Goal: Book appointment/travel/reservation

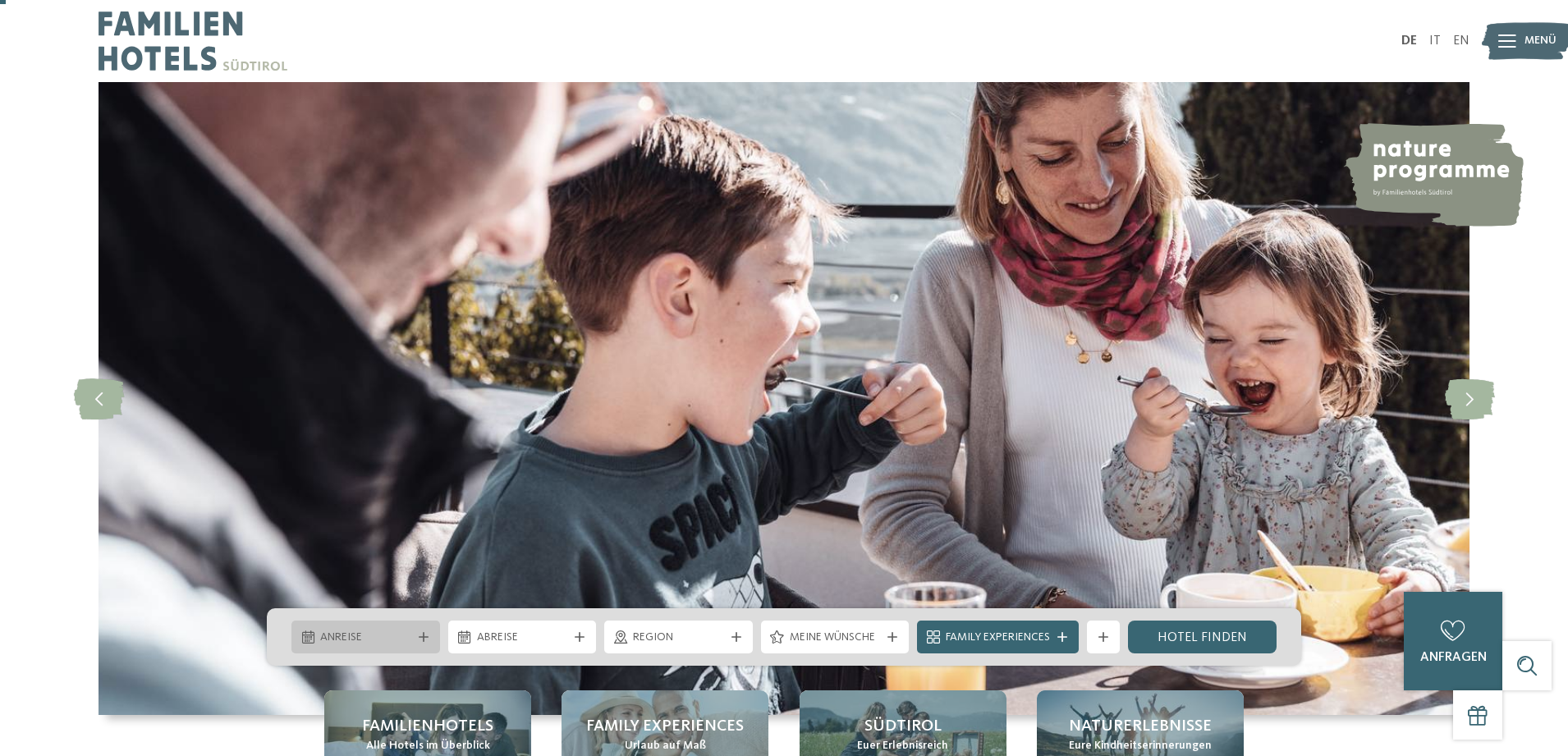
click at [422, 633] on icon at bounding box center [424, 638] width 10 height 10
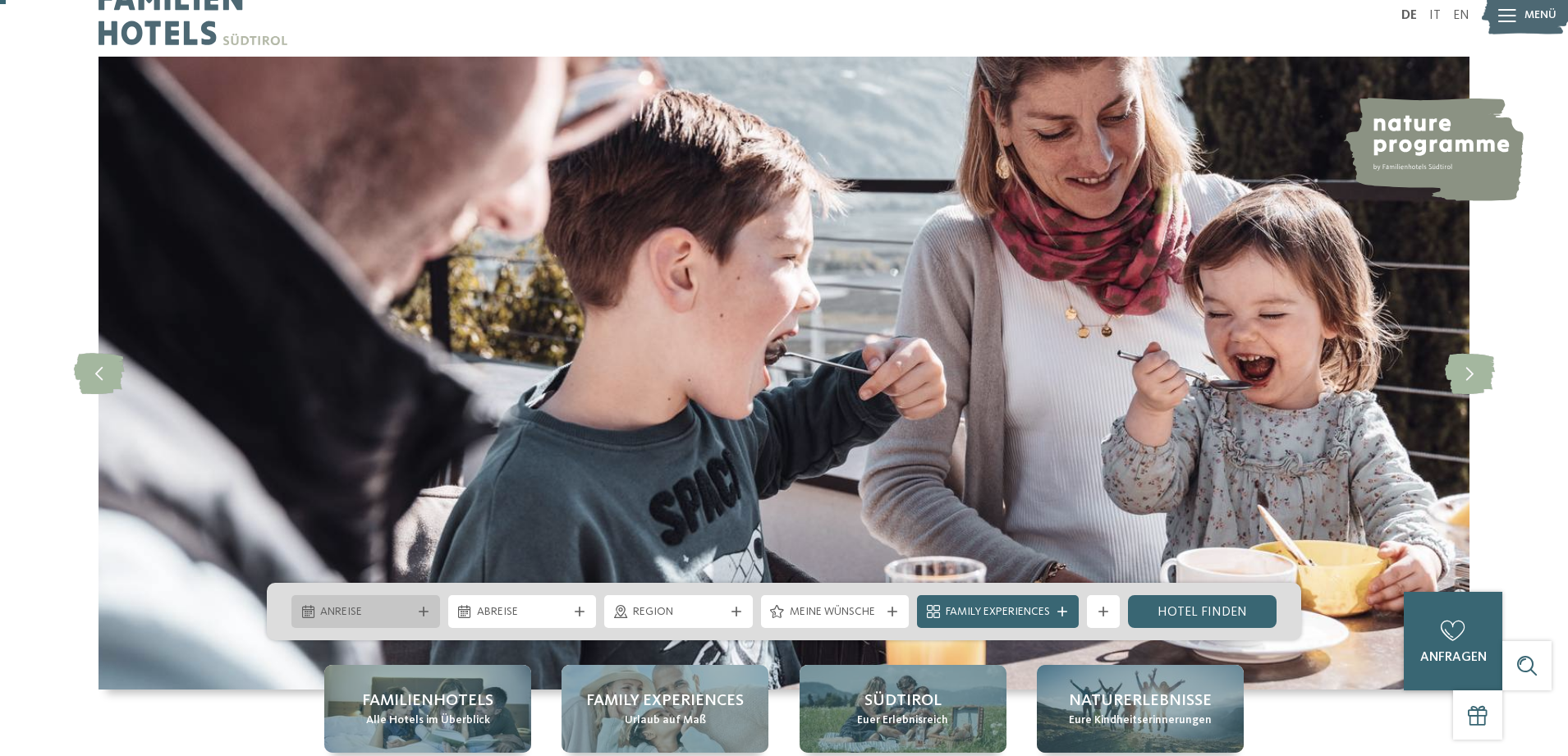
scroll to position [25, 0]
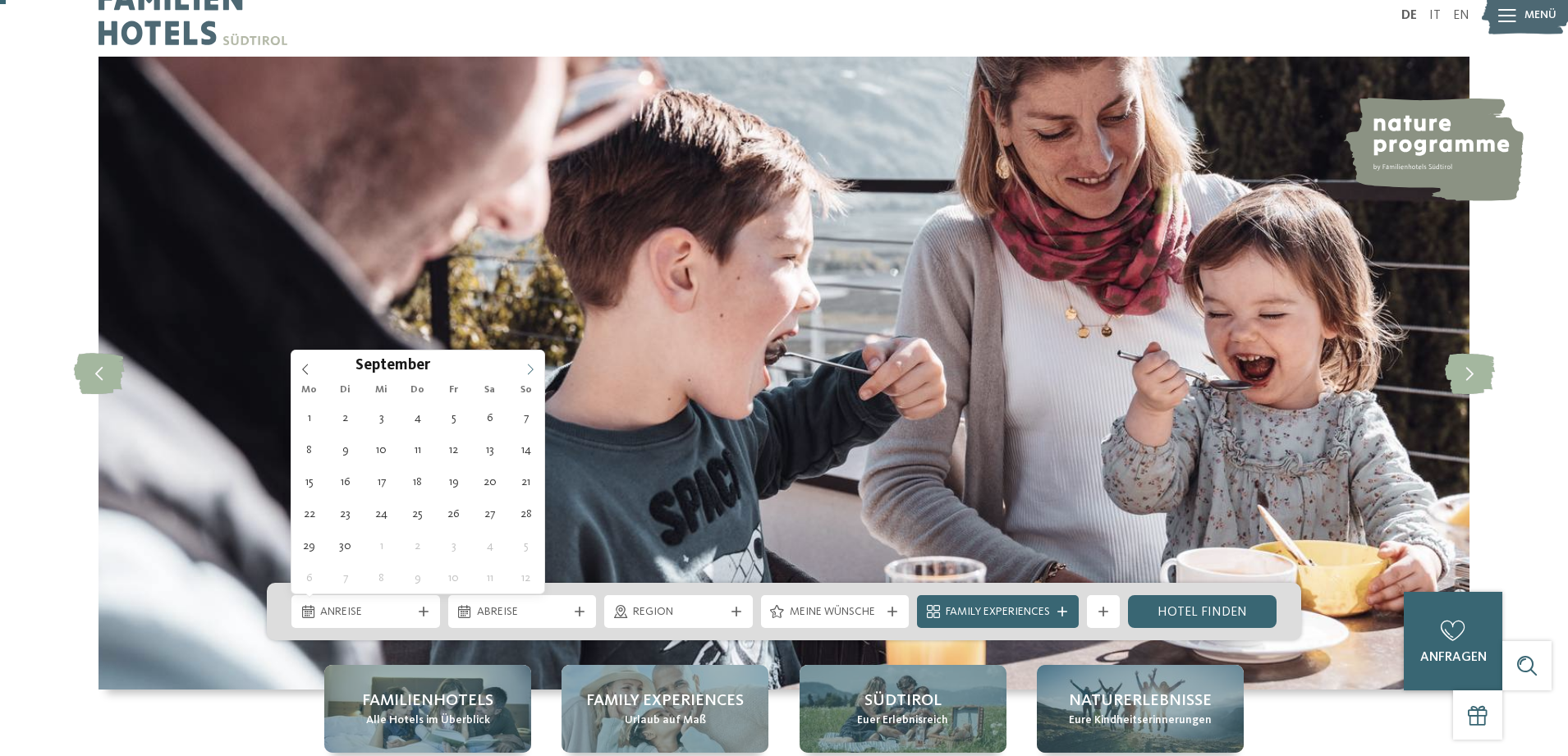
click at [527, 363] on span at bounding box center [530, 364] width 28 height 28
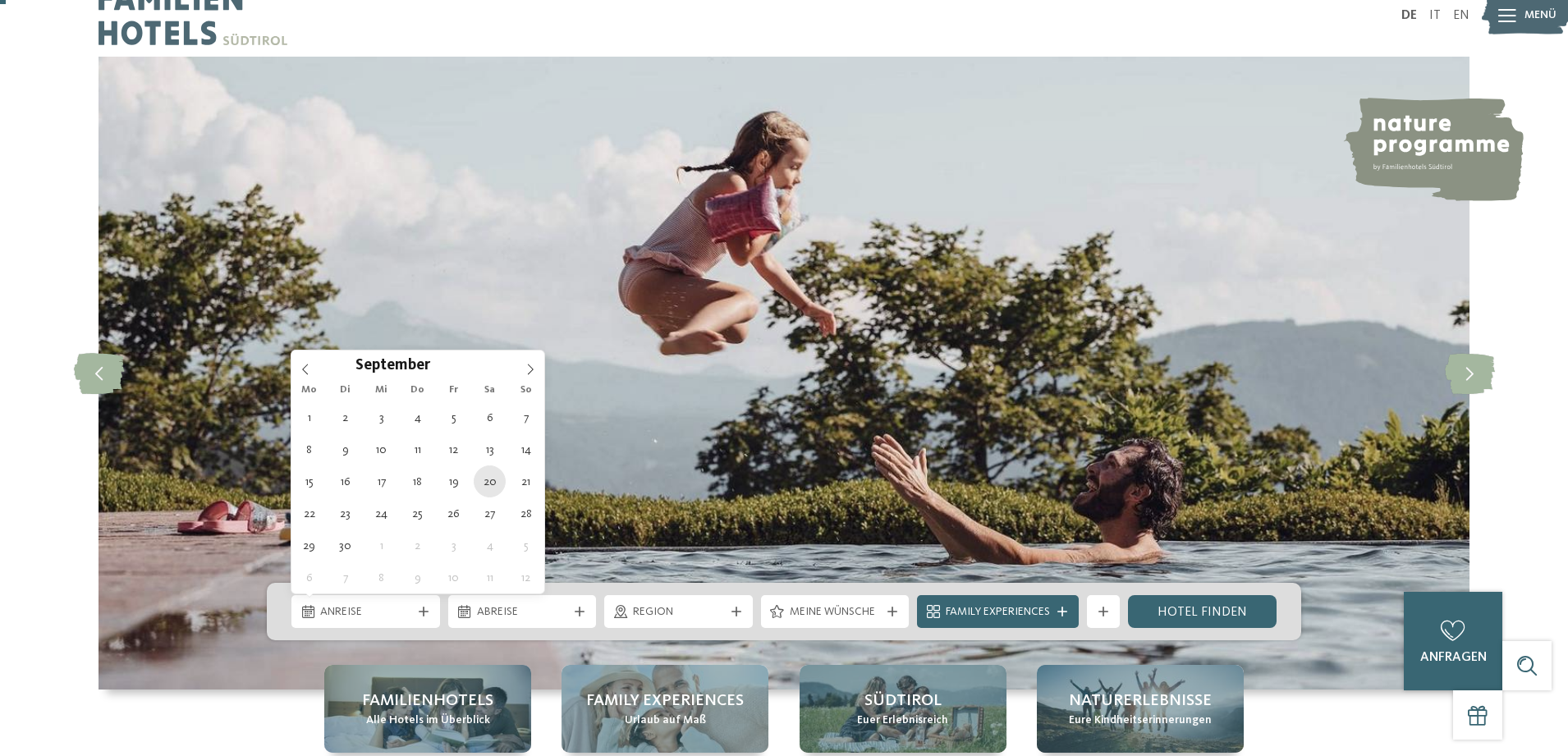
type div "20.09.2025"
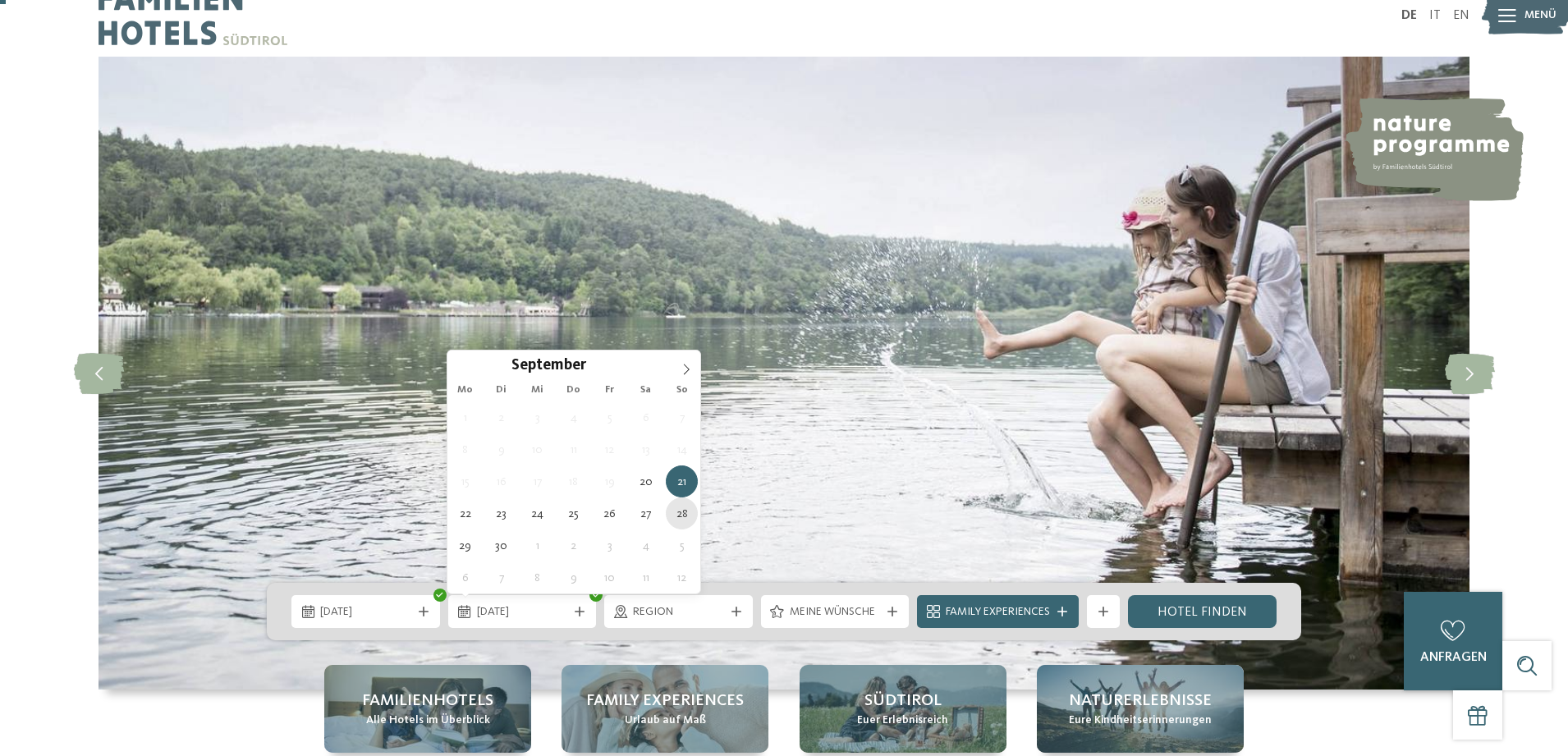
type div "28.09.2025"
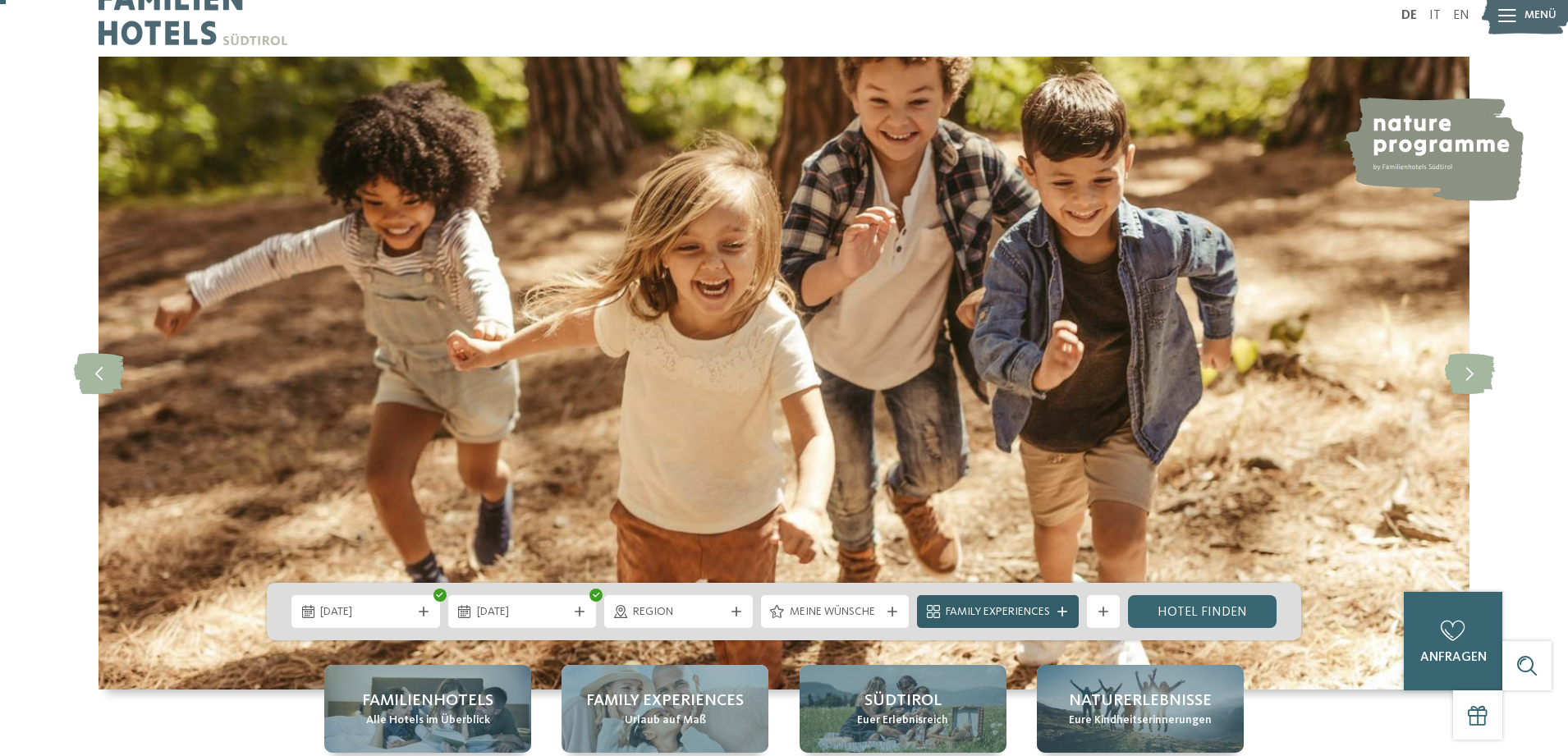
click at [1063, 610] on icon at bounding box center [1062, 611] width 10 height 10
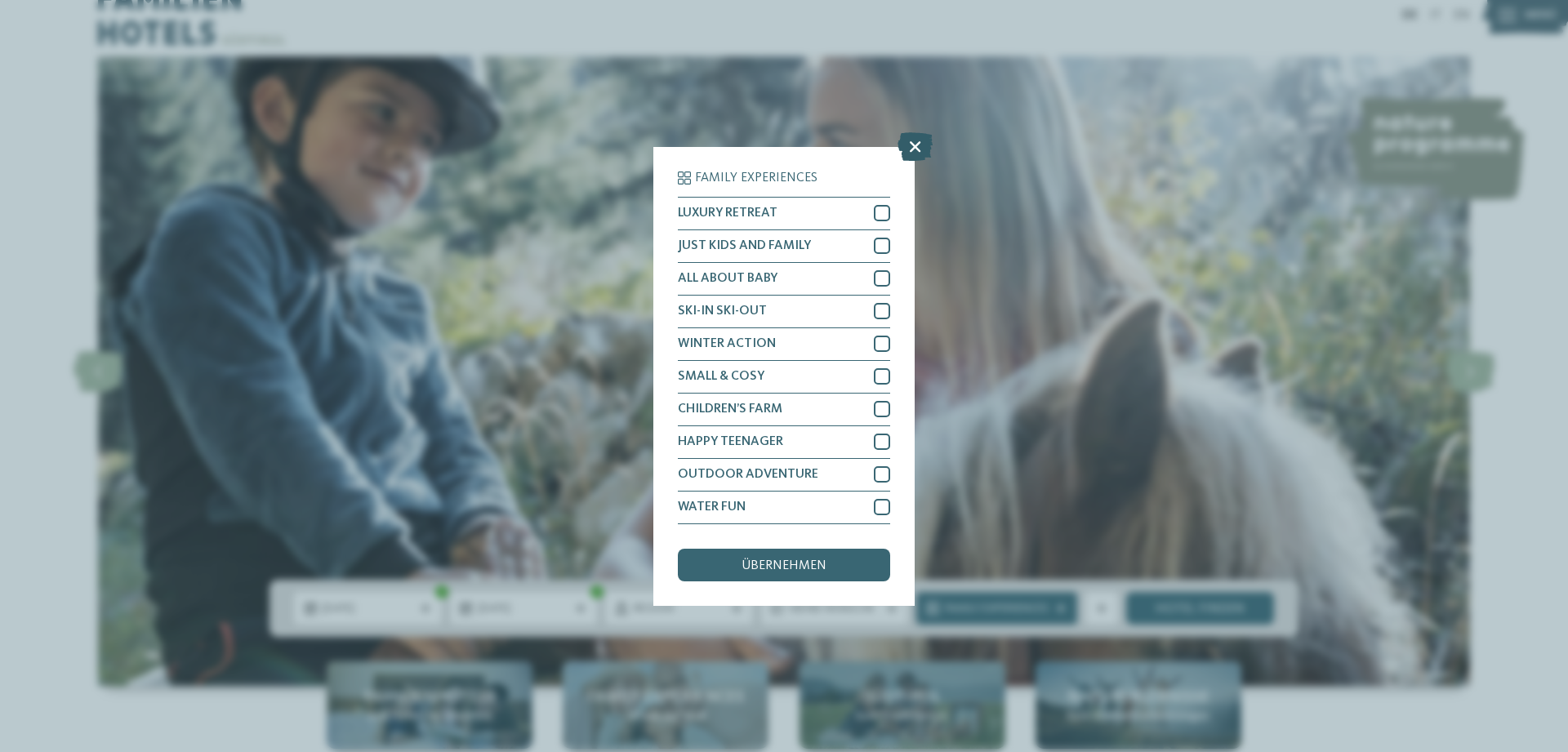
click at [909, 131] on icon at bounding box center [915, 146] width 35 height 29
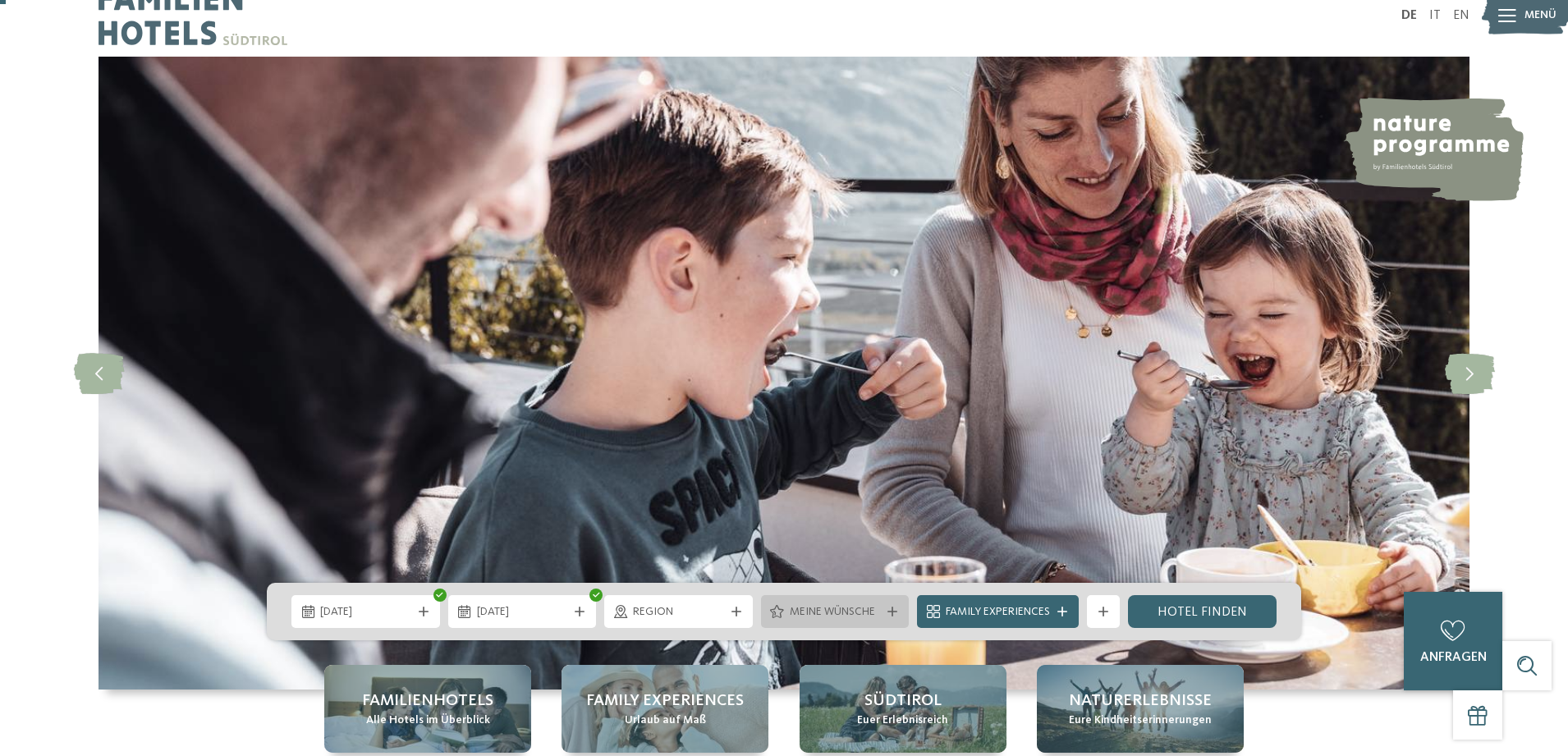
click at [877, 606] on span "Meine Wünsche" at bounding box center [836, 612] width 91 height 16
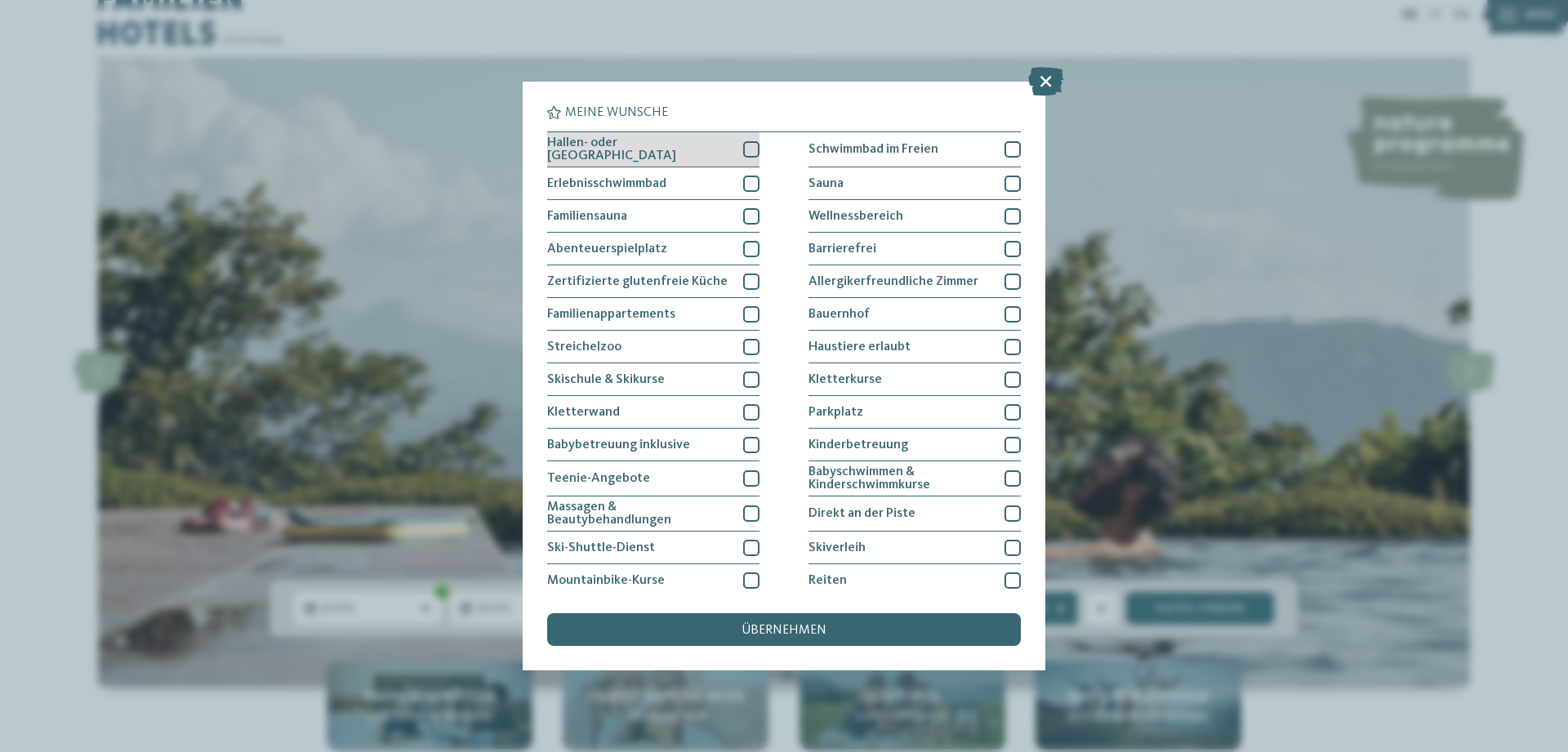
click at [752, 147] on div at bounding box center [750, 149] width 16 height 16
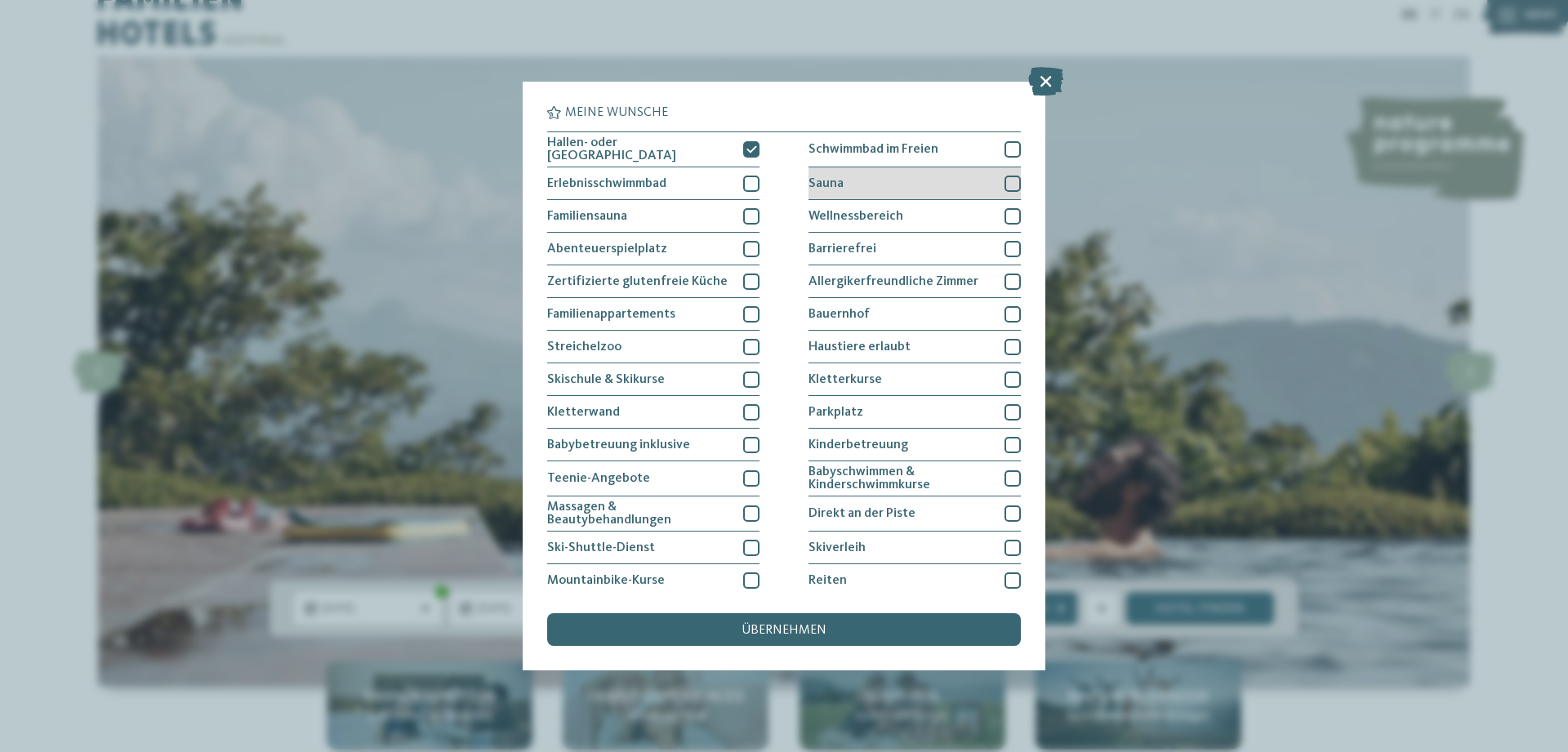
click at [1008, 183] on div at bounding box center [1012, 183] width 16 height 16
click at [824, 624] on span "übernehmen" at bounding box center [784, 631] width 85 height 13
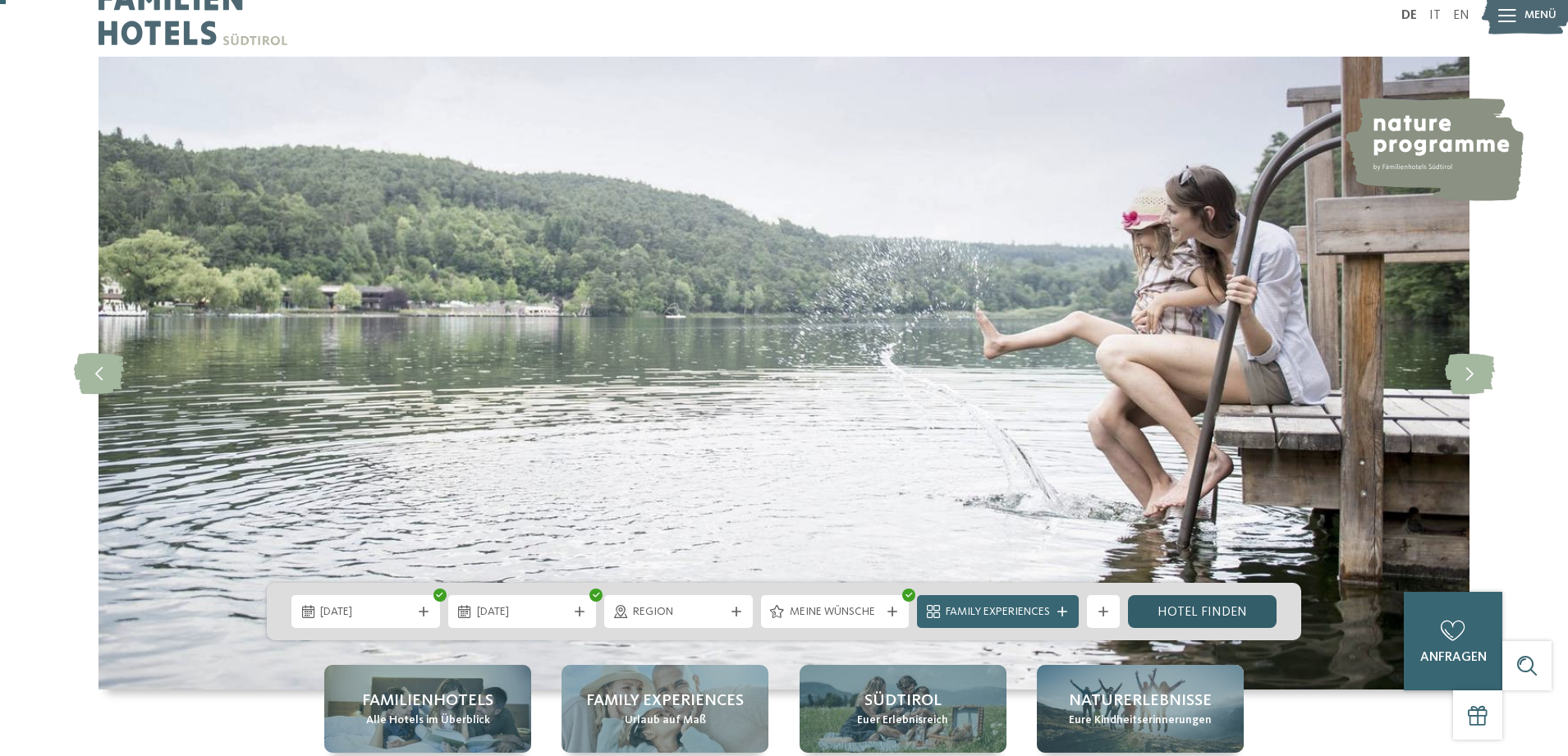
click at [1197, 611] on link "Hotel finden" at bounding box center [1203, 611] width 149 height 33
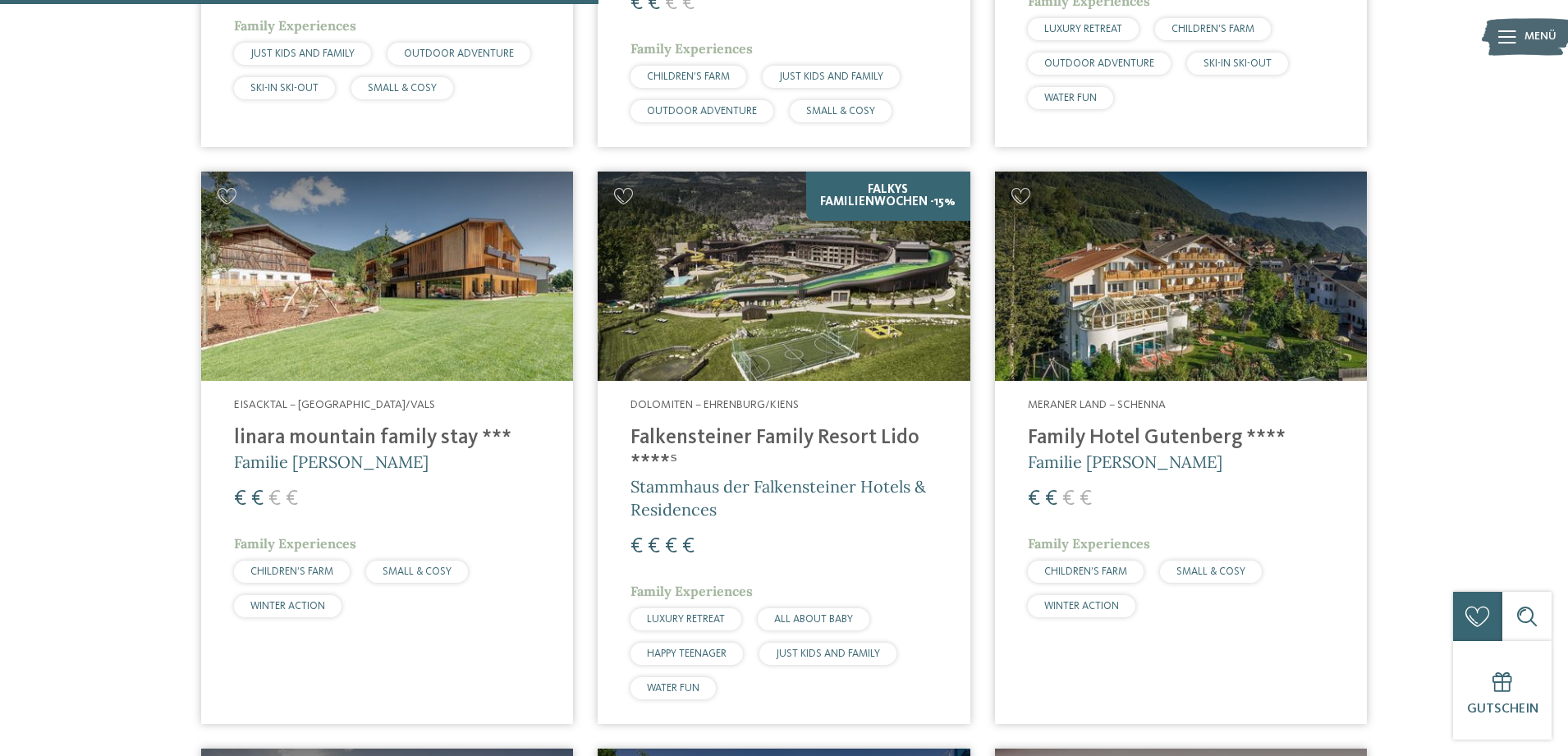
scroll to position [1543, 0]
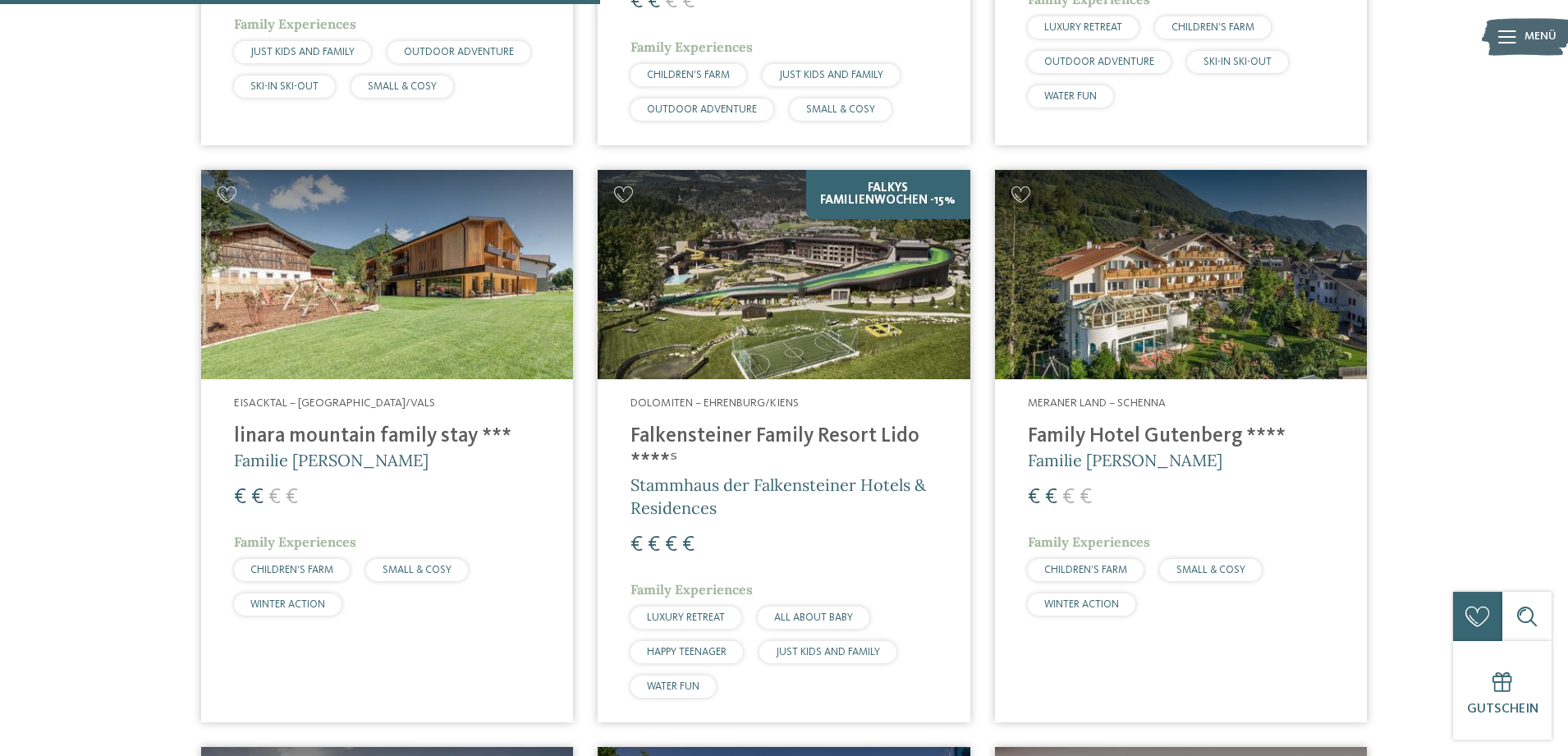
click at [1136, 335] on img at bounding box center [1181, 275] width 372 height 210
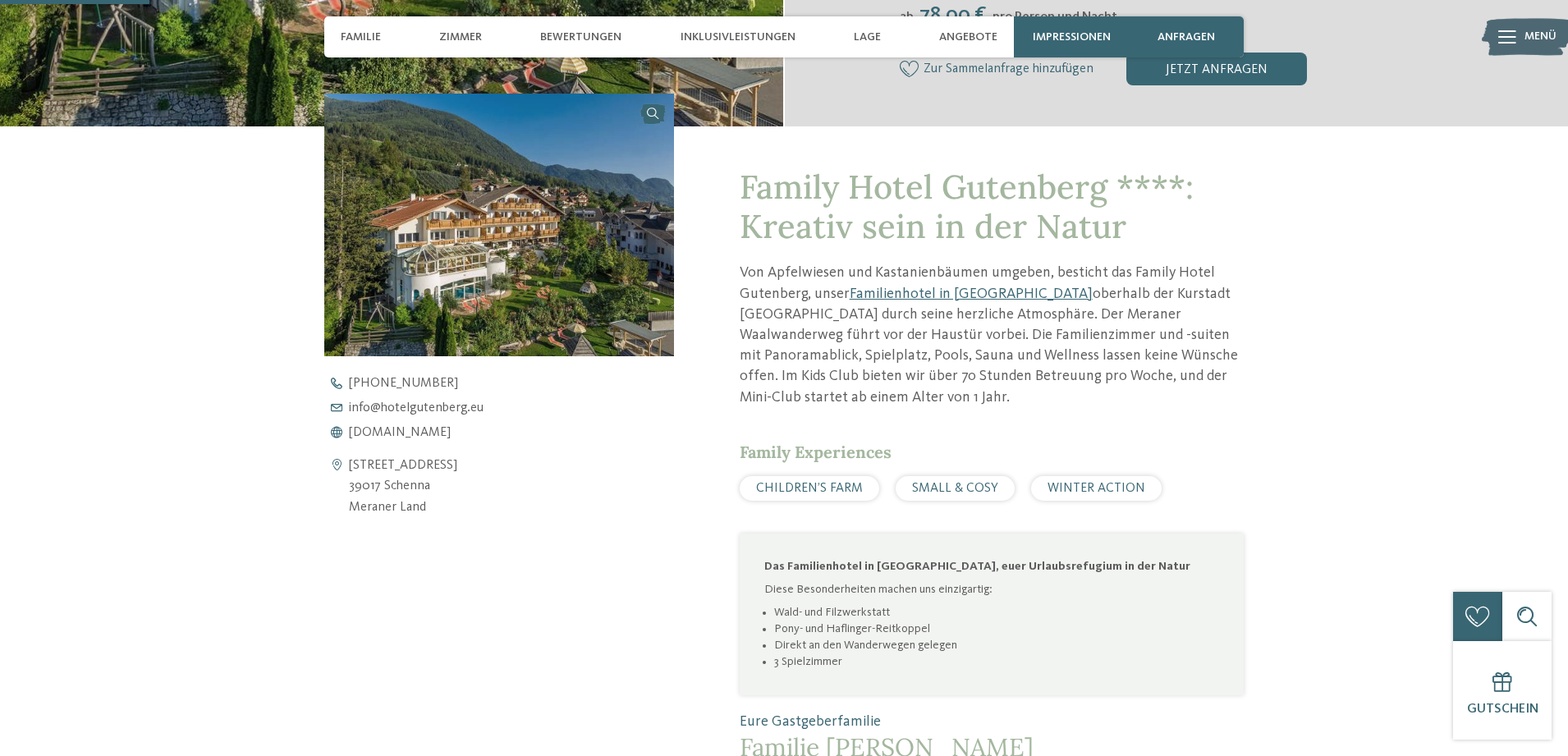
scroll to position [605, 0]
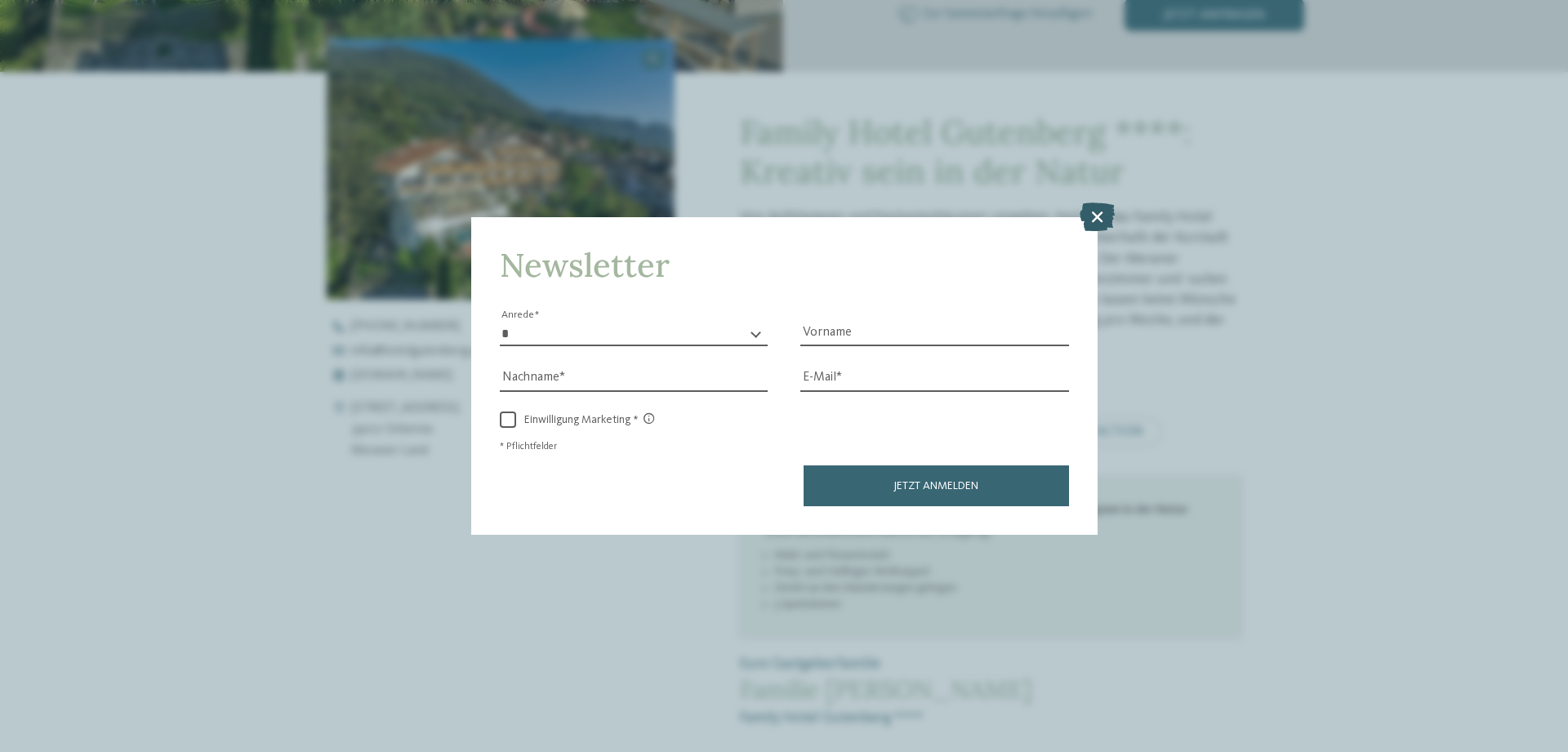
click at [1094, 203] on icon at bounding box center [1097, 217] width 35 height 29
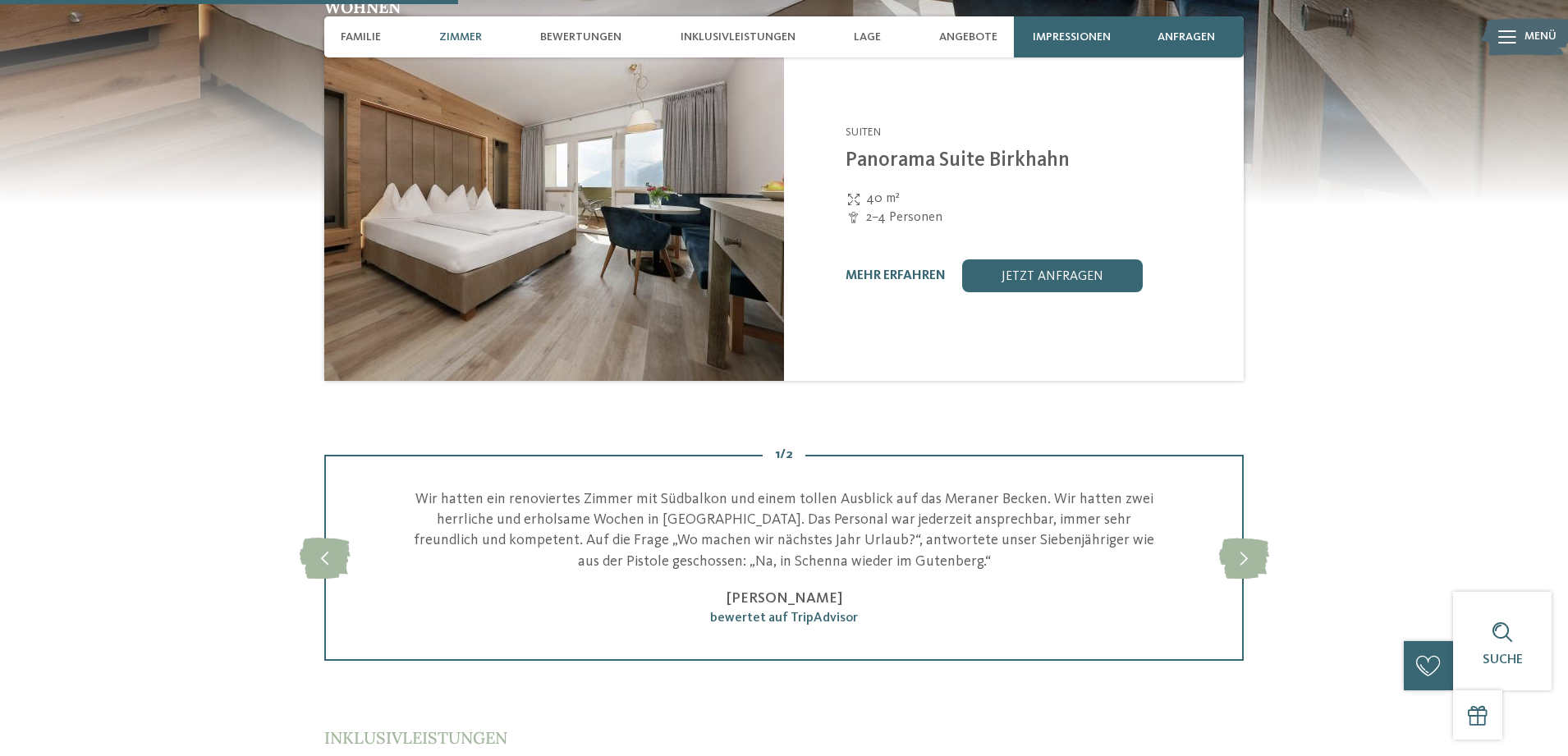
scroll to position [1586, 0]
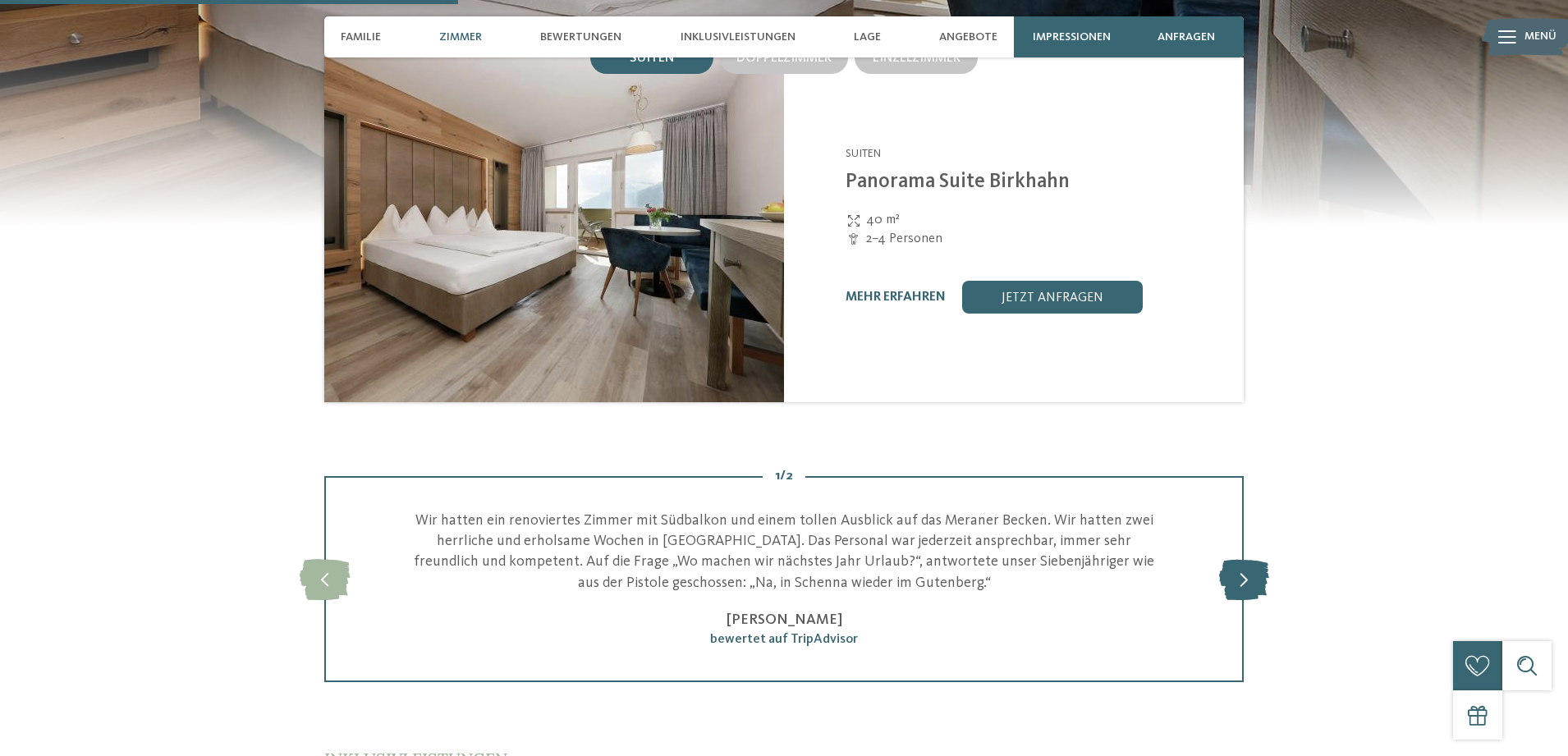
click at [1246, 582] on icon at bounding box center [1244, 579] width 50 height 41
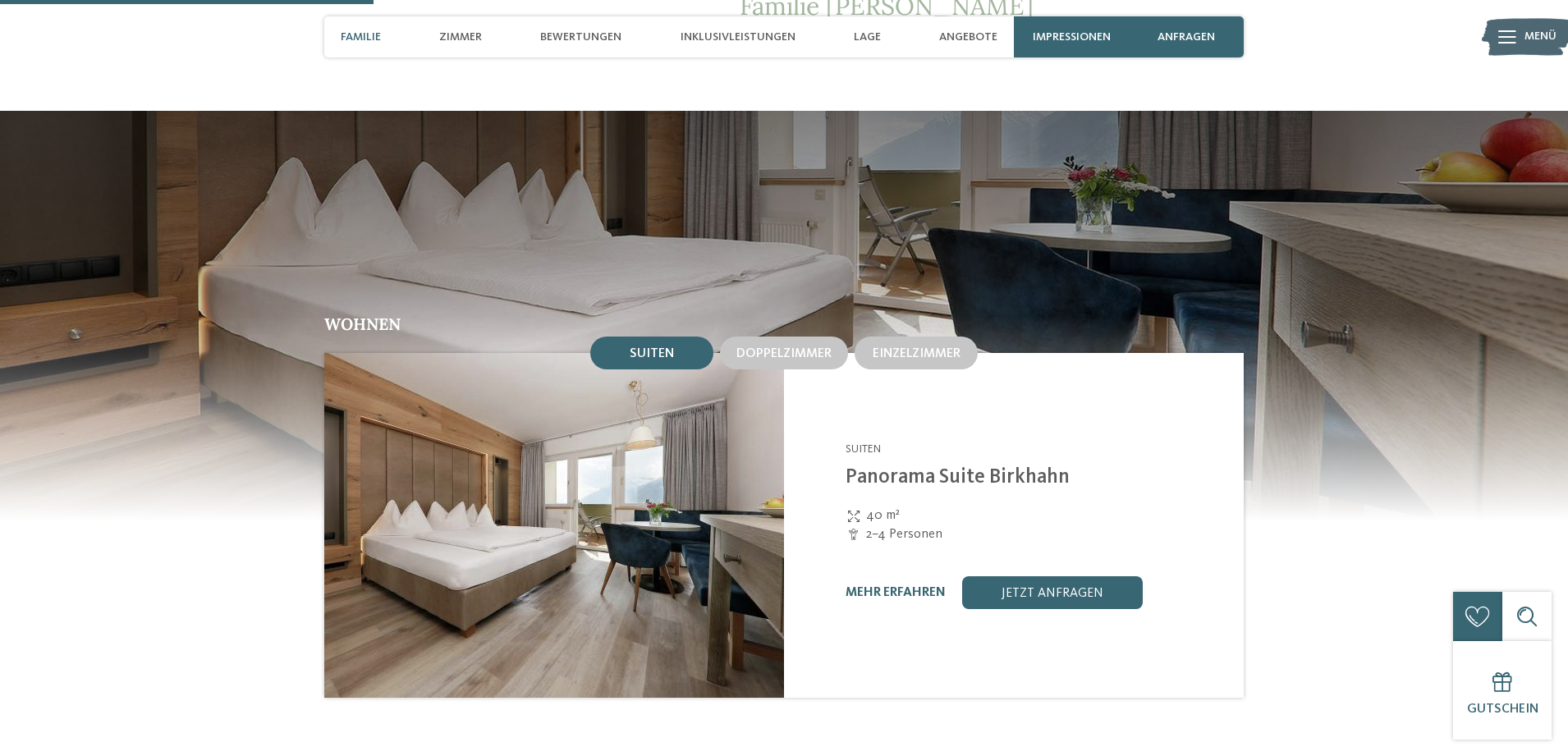
scroll to position [1282, 0]
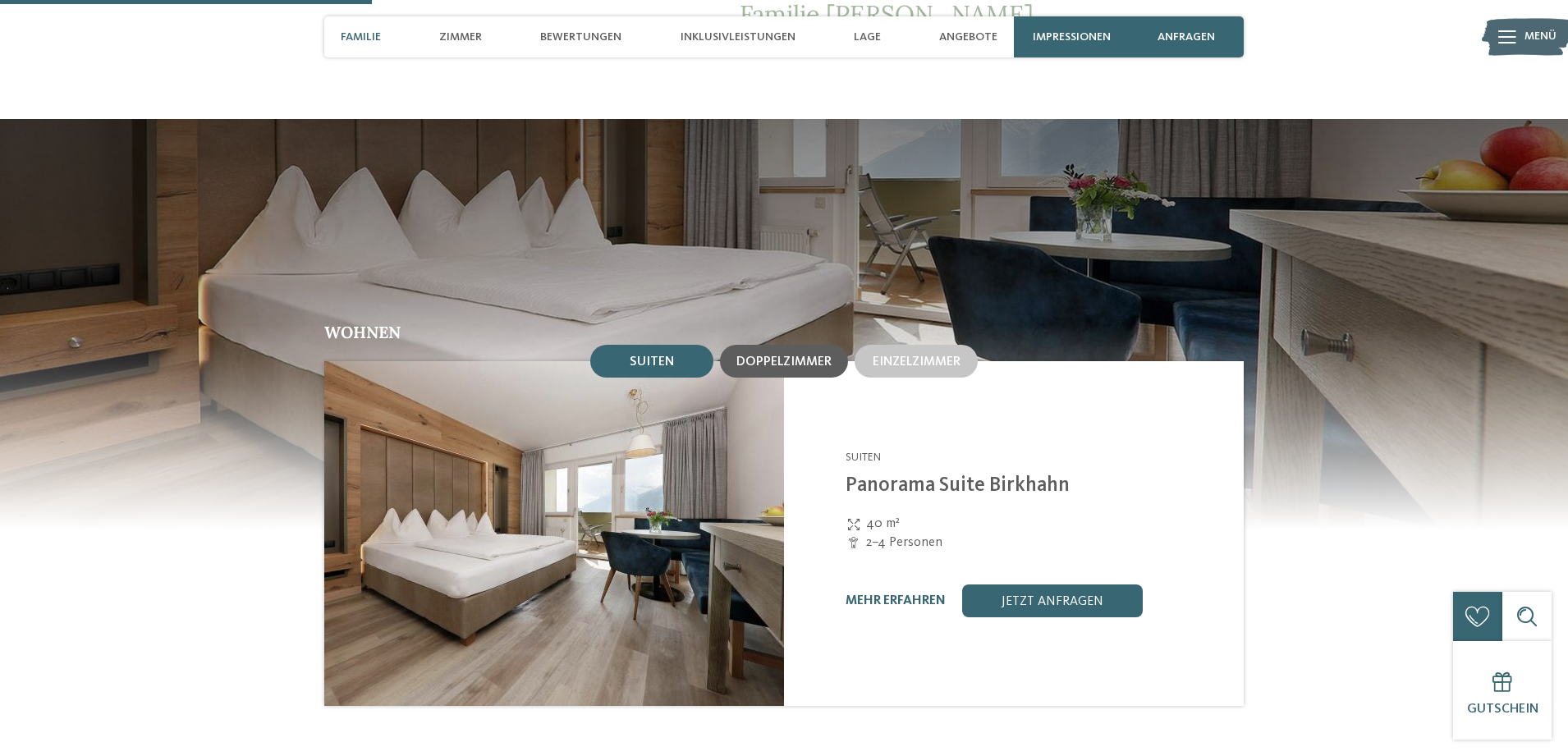
click at [809, 356] on span "Doppelzimmer" at bounding box center [784, 362] width 96 height 14
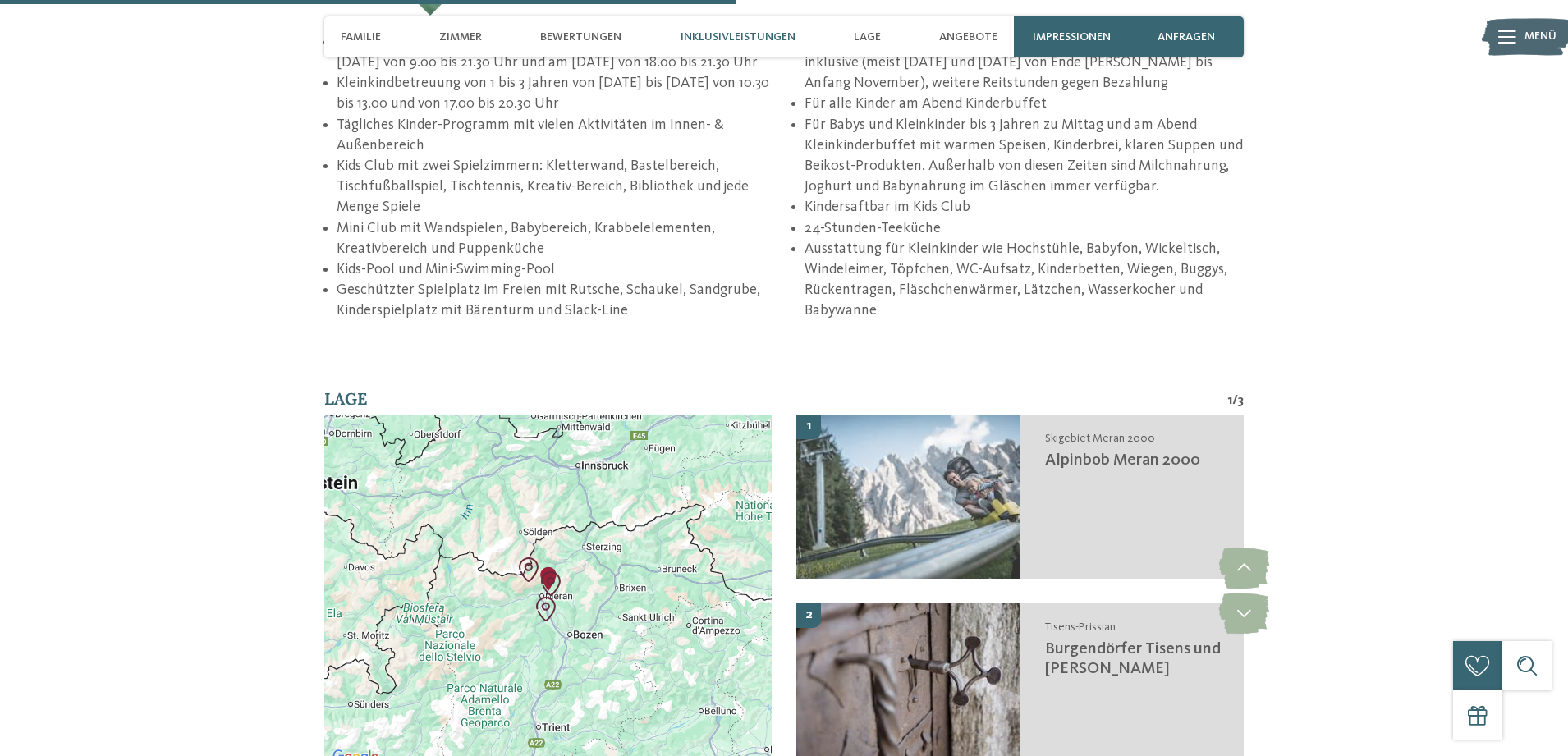
scroll to position [2641, 0]
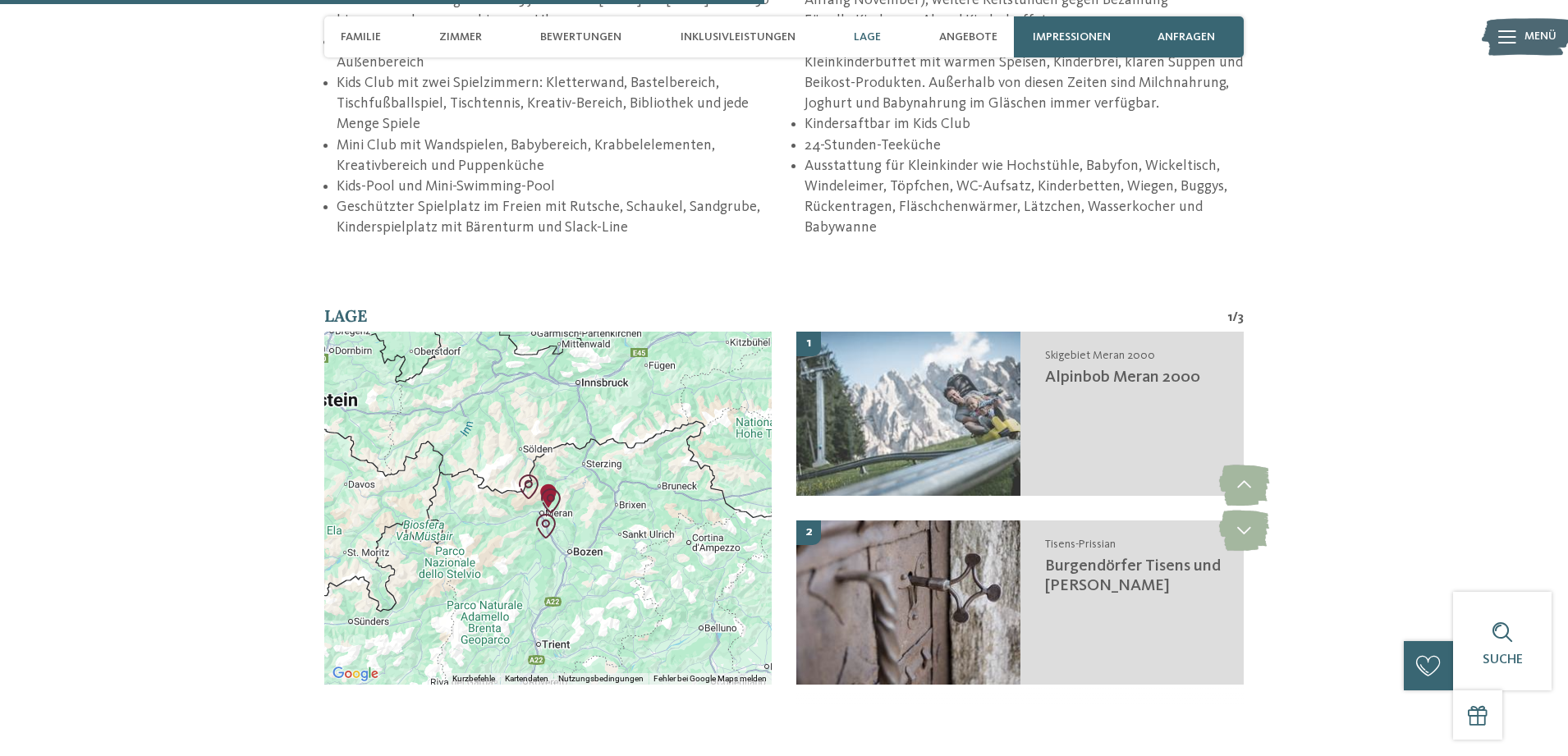
click at [553, 495] on img "Alpinbob Meran 2000" at bounding box center [551, 501] width 25 height 25
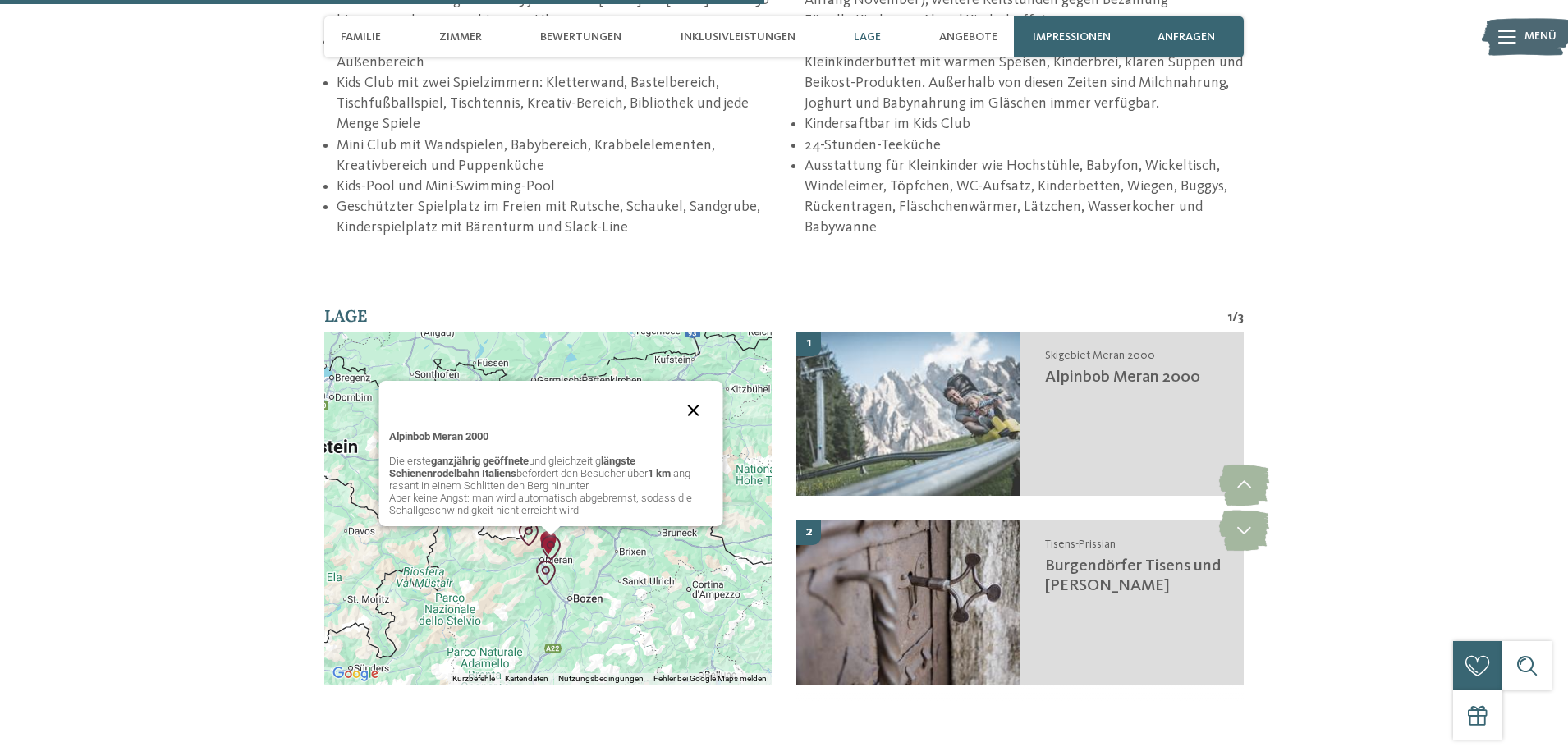
click at [707, 405] on button "Schließen" at bounding box center [693, 410] width 40 height 40
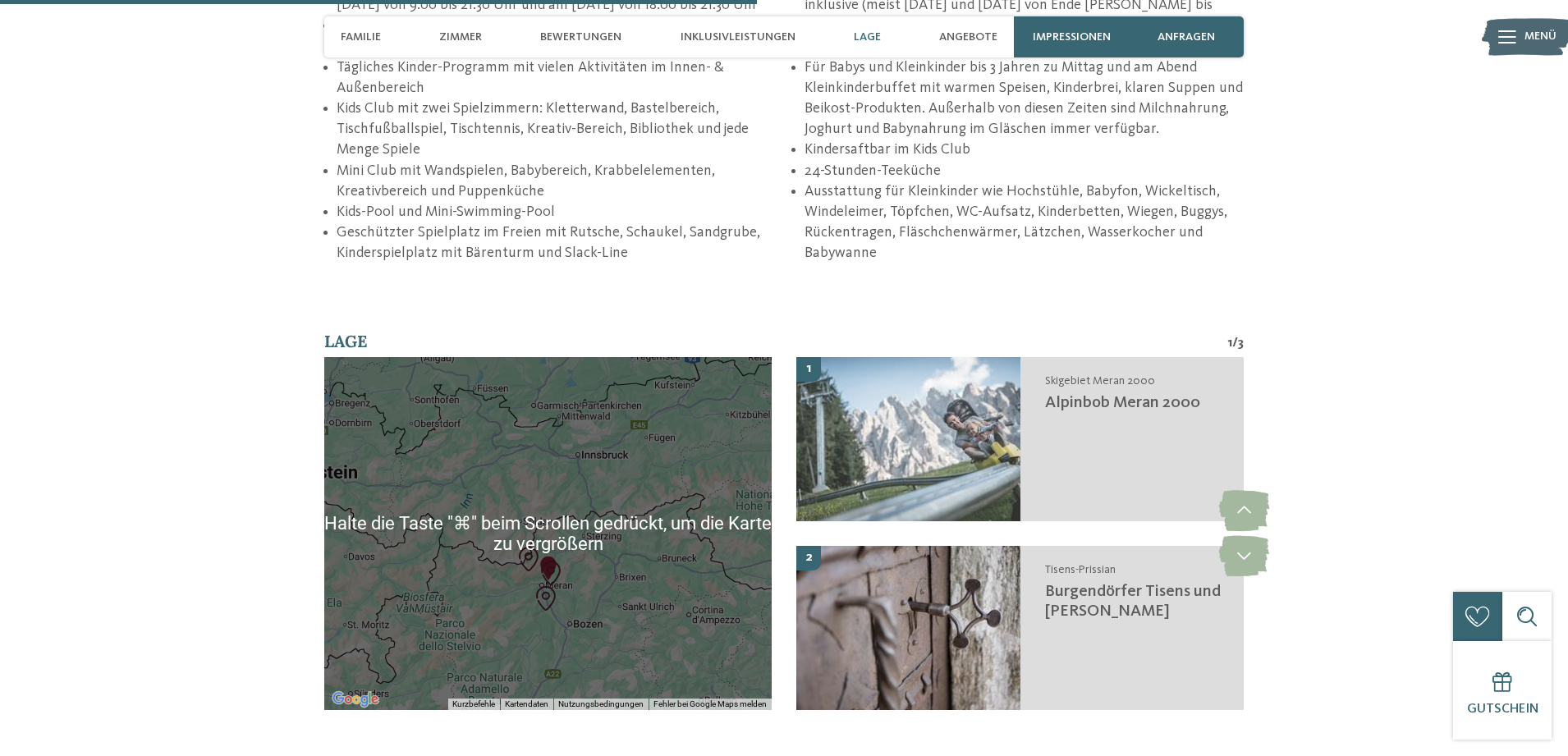
scroll to position [2624, 0]
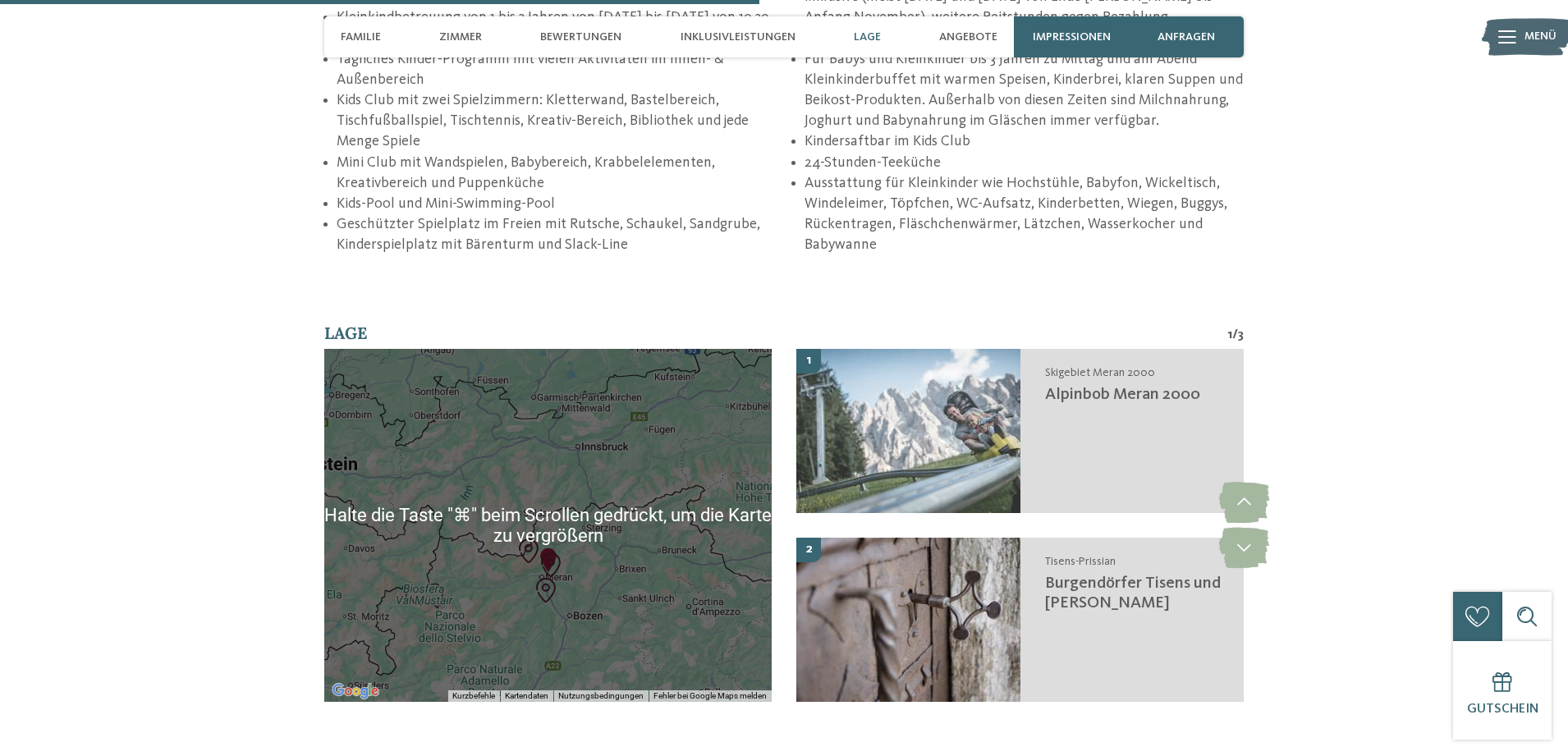
click at [584, 556] on div "Um von einem Element zum anderen zu gelangen, drückst du die Pfeiltasten entspr…" at bounding box center [547, 525] width 447 height 353
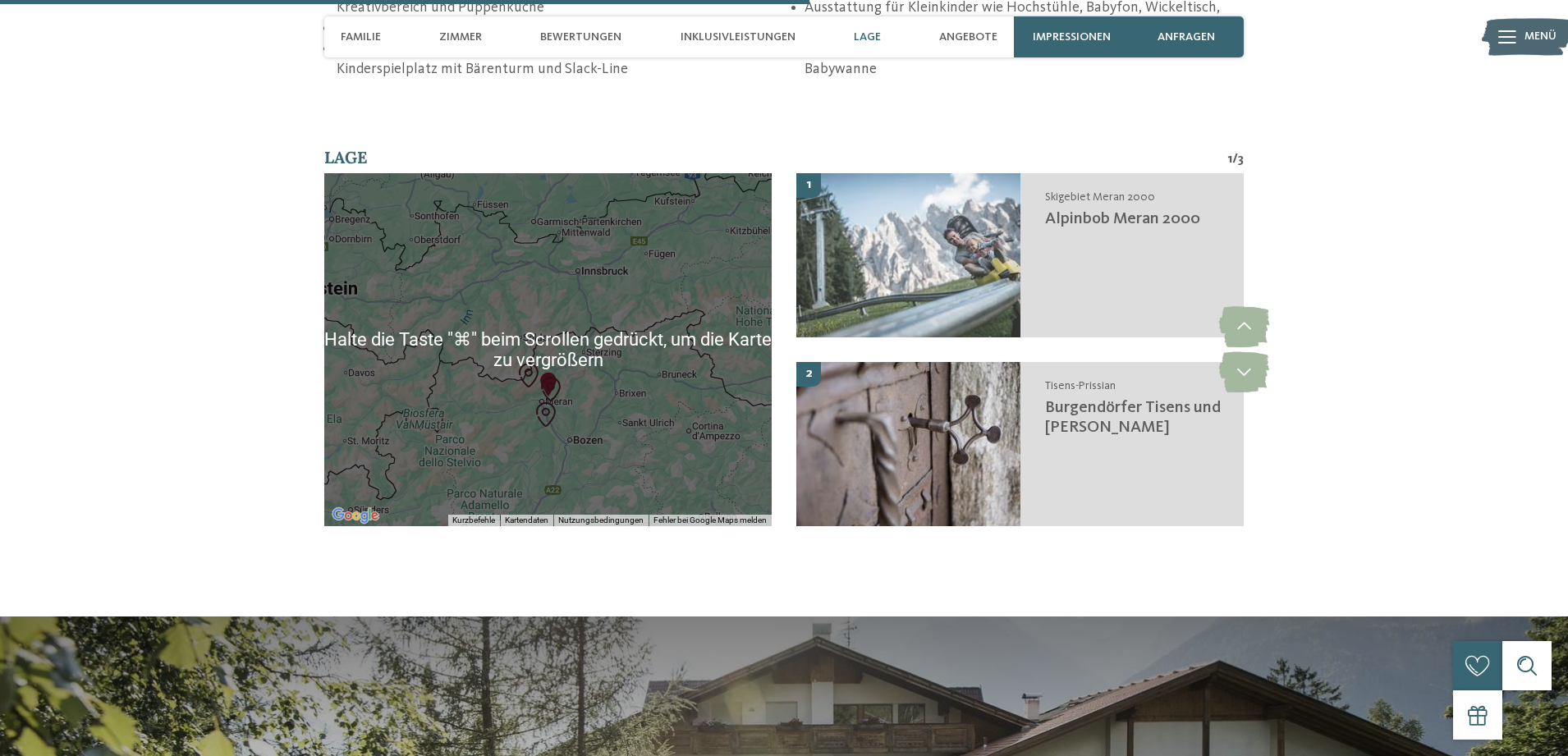
scroll to position [2801, 0]
click at [655, 458] on div at bounding box center [547, 348] width 447 height 353
drag, startPoint x: 665, startPoint y: 445, endPoint x: 657, endPoint y: 442, distance: 8.5
click at [661, 442] on div at bounding box center [547, 348] width 447 height 353
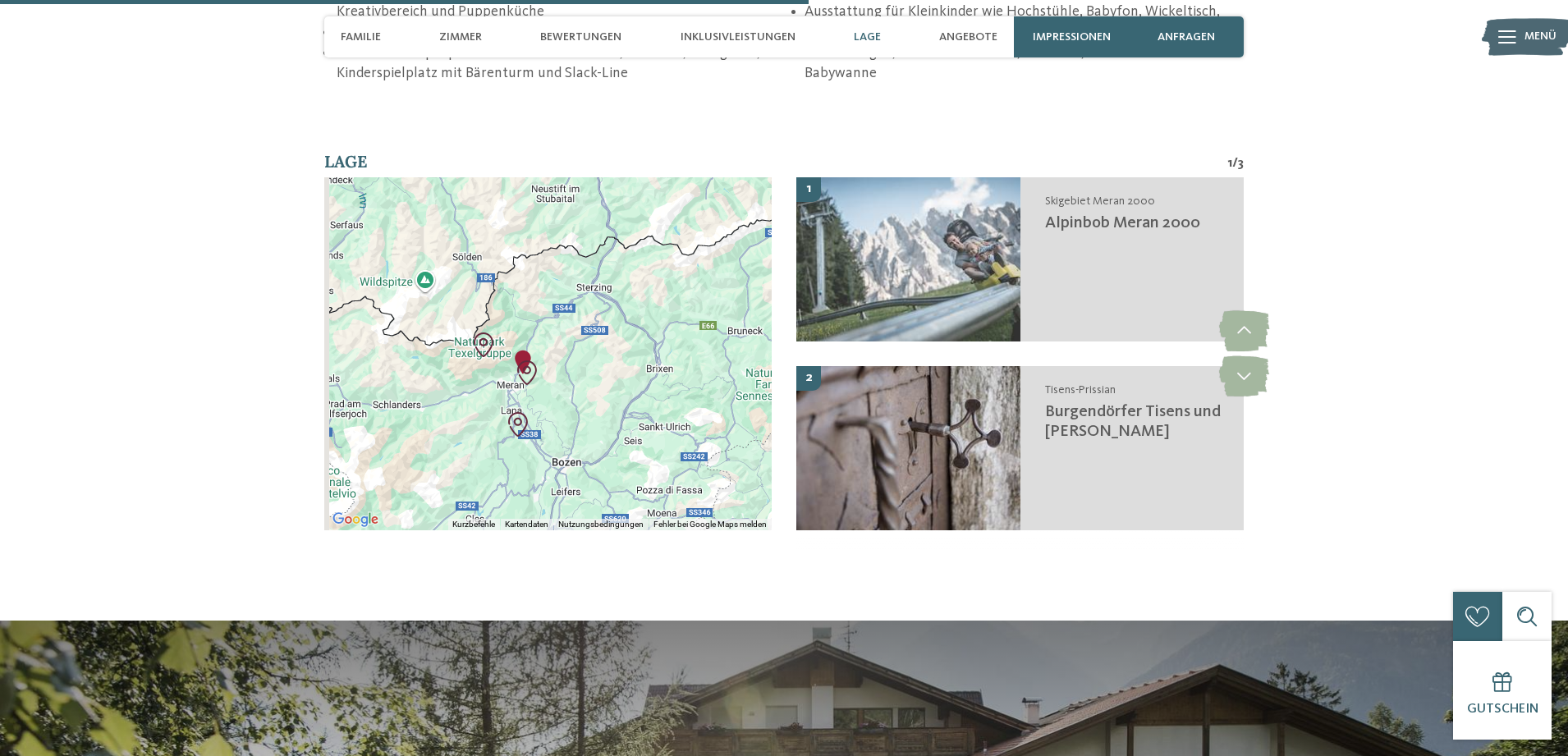
drag, startPoint x: 471, startPoint y: 351, endPoint x: 581, endPoint y: 380, distance: 113.8
click at [579, 380] on div at bounding box center [547, 353] width 447 height 353
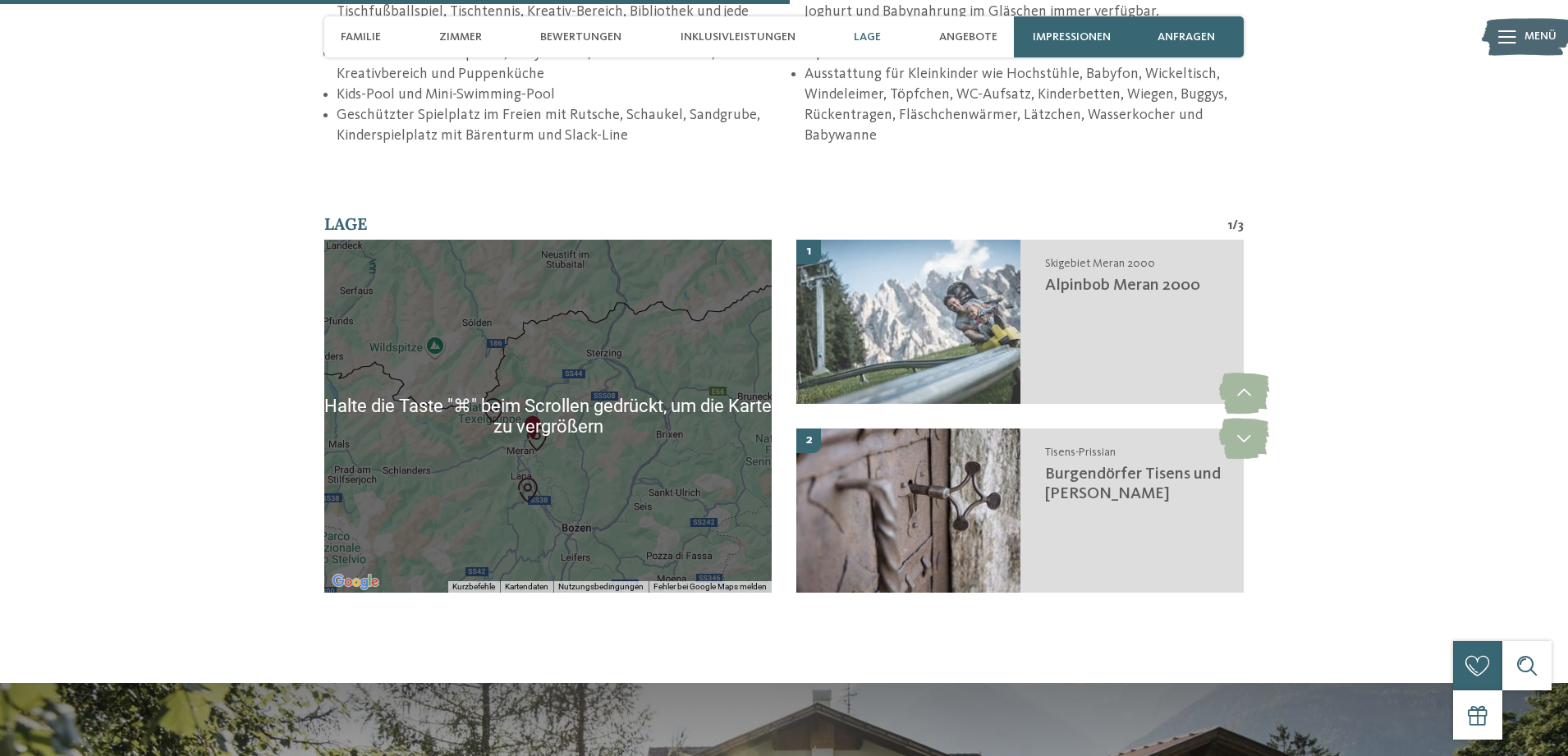
scroll to position [2728, 0]
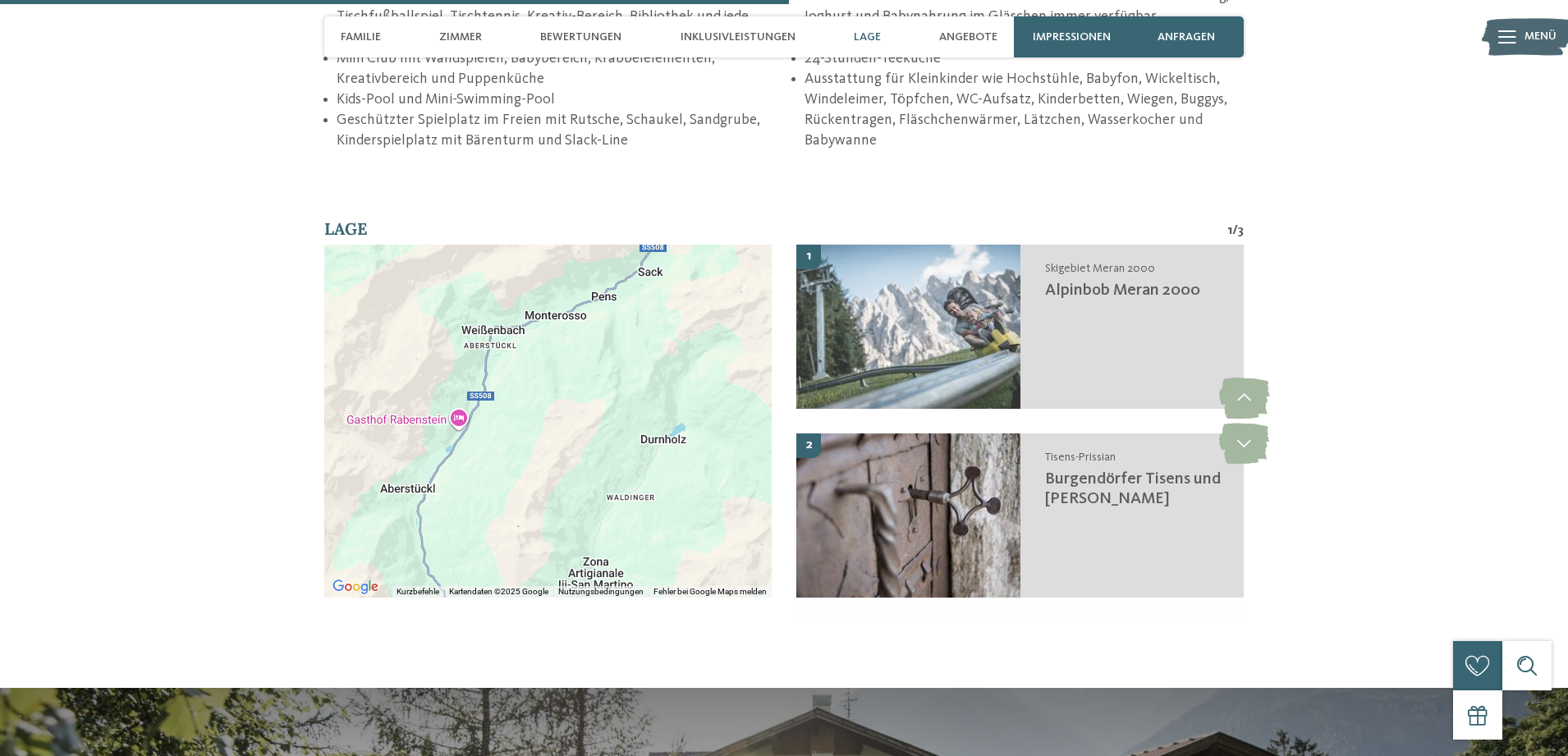
drag, startPoint x: 467, startPoint y: 441, endPoint x: 853, endPoint y: 427, distance: 386.3
click at [853, 427] on div "← Nach links → Nach rechts ↑ Nach oben ↓ Nach unten + Heranzoomen - Herauszoome…" at bounding box center [783, 433] width 919 height 378
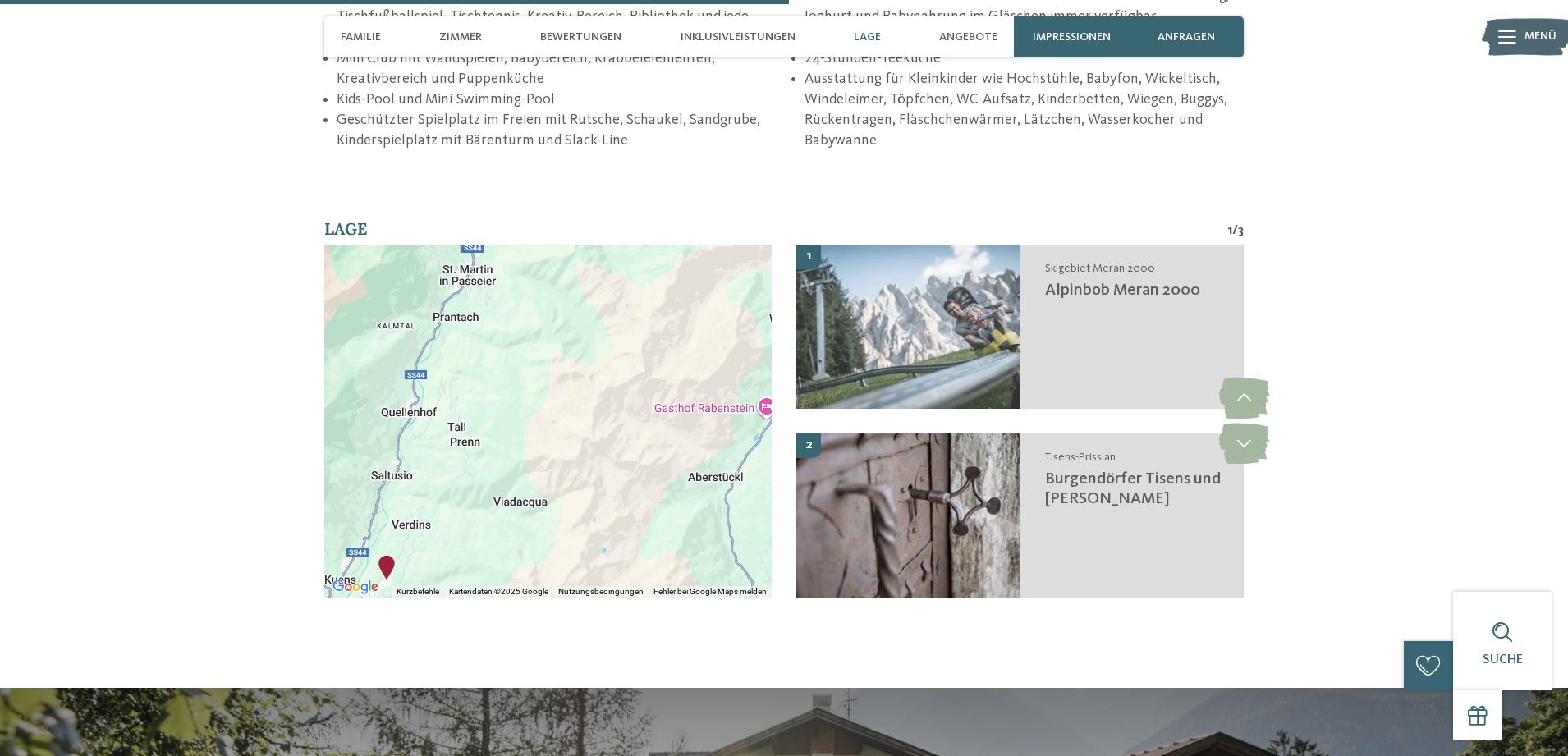
drag, startPoint x: 535, startPoint y: 438, endPoint x: 848, endPoint y: 427, distance: 313.2
click at [848, 427] on div "← Nach links → Nach rechts ↑ Nach oben ↓ Nach unten + Heranzoomen - Herauszoome…" at bounding box center [783, 433] width 919 height 378
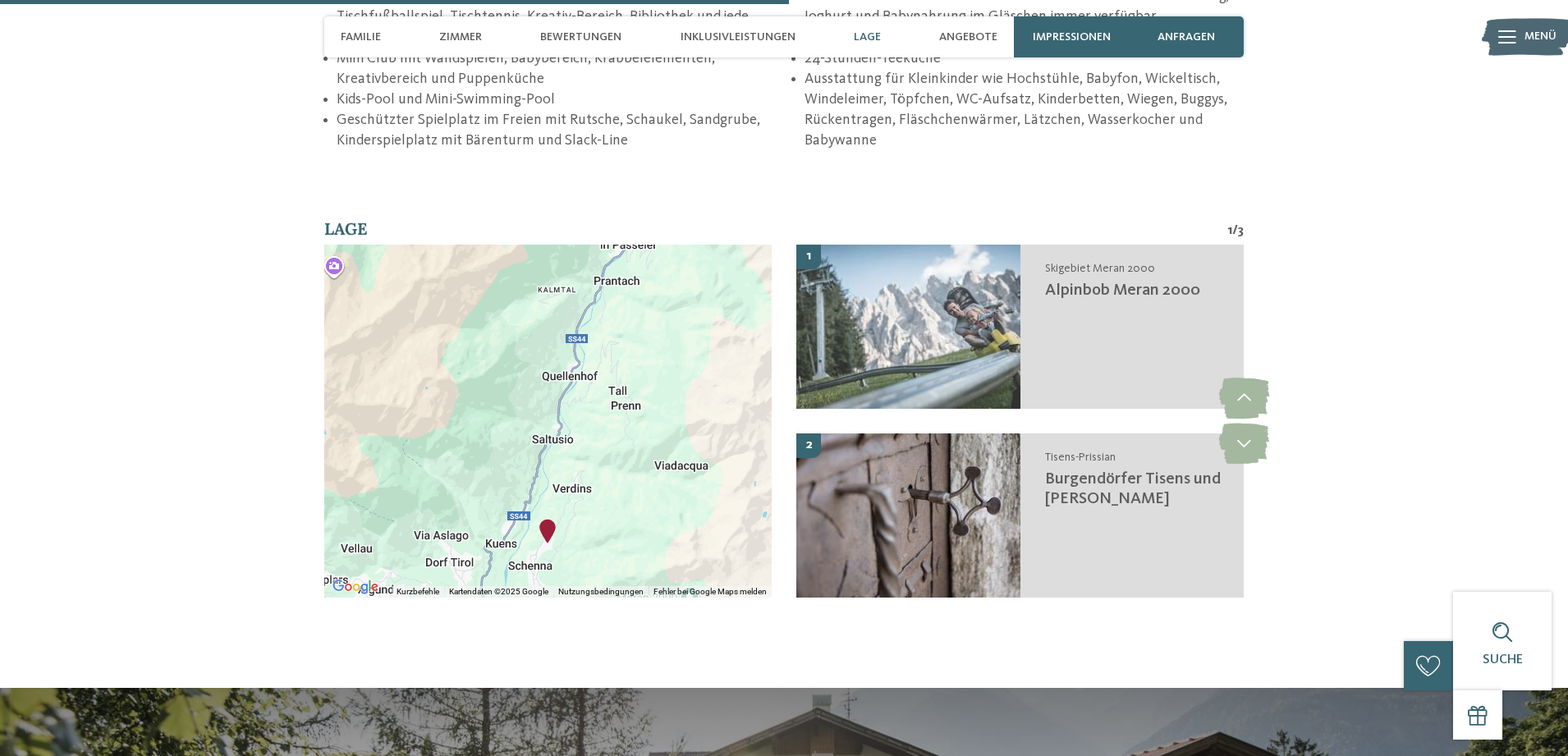
drag, startPoint x: 591, startPoint y: 451, endPoint x: 747, endPoint y: 414, distance: 160.3
click at [751, 414] on div at bounding box center [547, 420] width 447 height 353
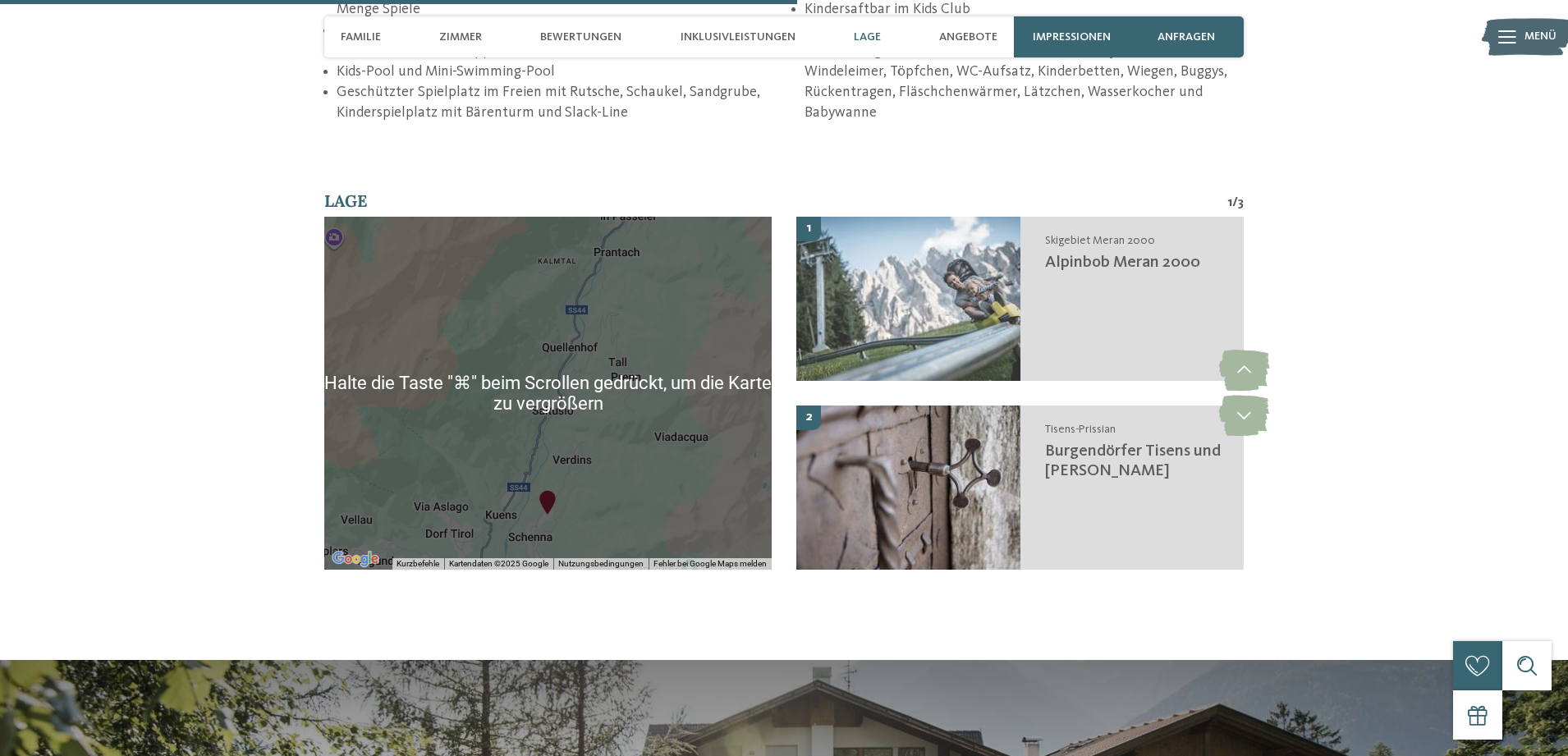
scroll to position [2763, 0]
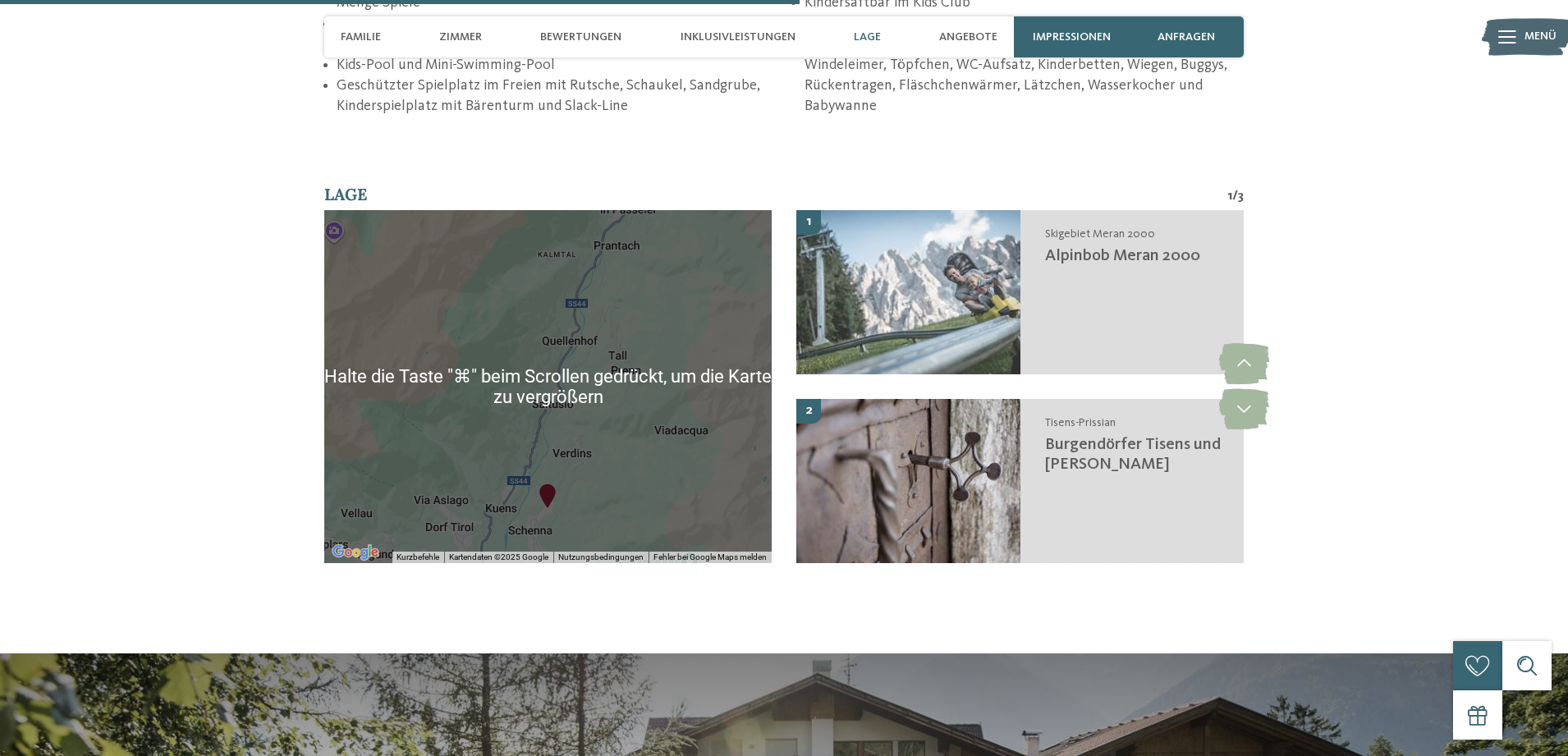
click at [682, 478] on div at bounding box center [547, 386] width 447 height 353
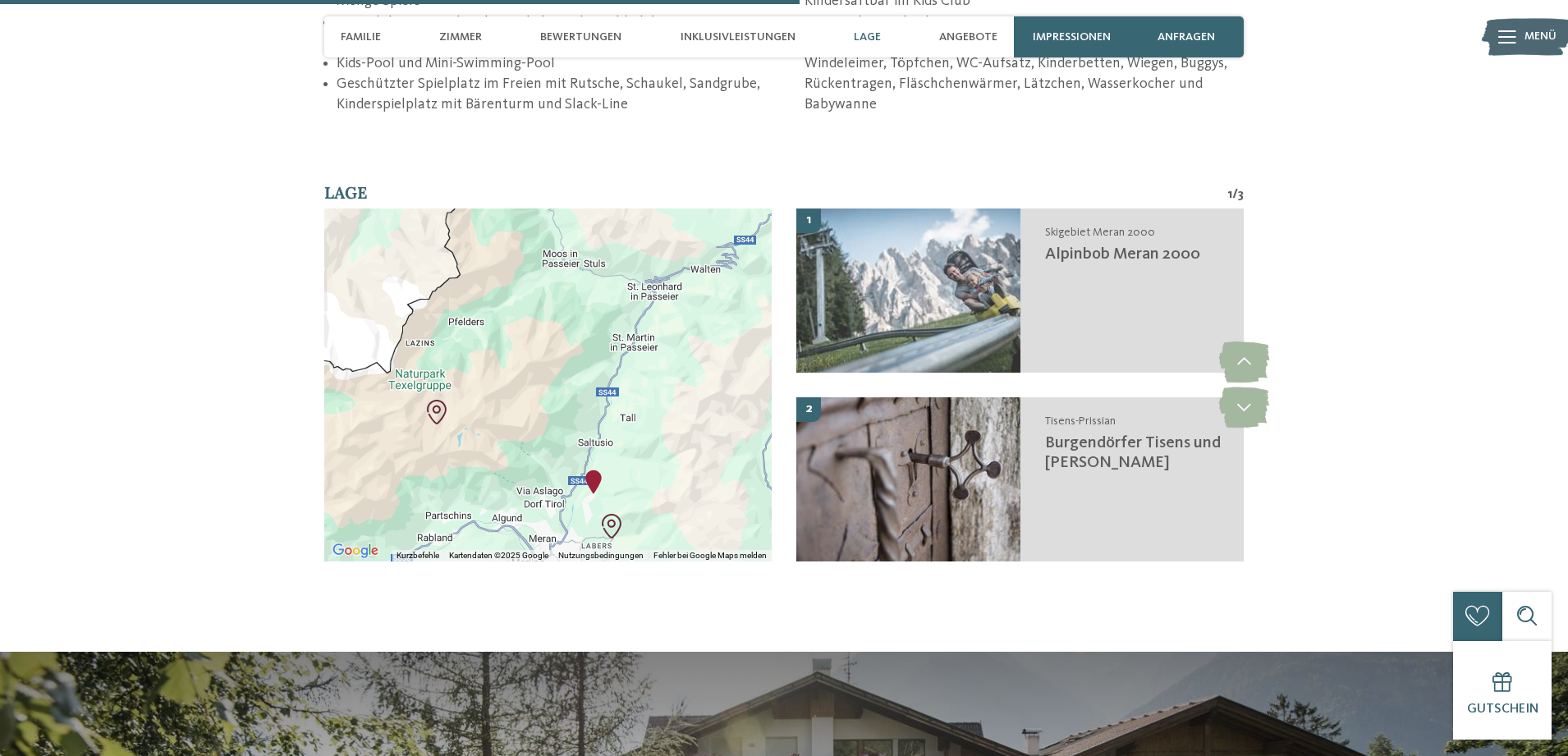
click at [596, 476] on img "Family Hotel Gutenberg ****" at bounding box center [593, 481] width 25 height 25
click at [673, 478] on div "Family Hotel Gutenberg ****" at bounding box center [547, 385] width 447 height 353
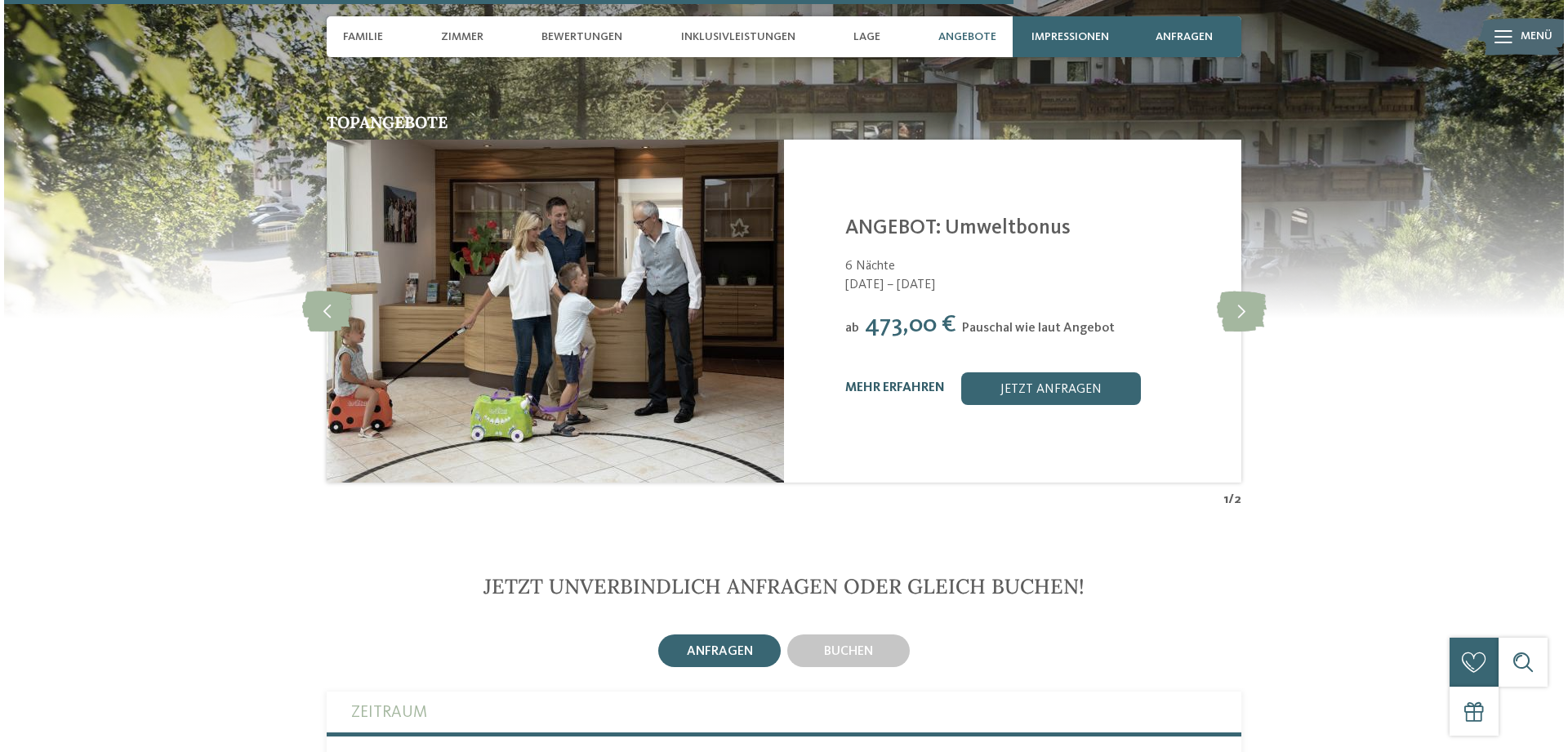
scroll to position [3488, 1]
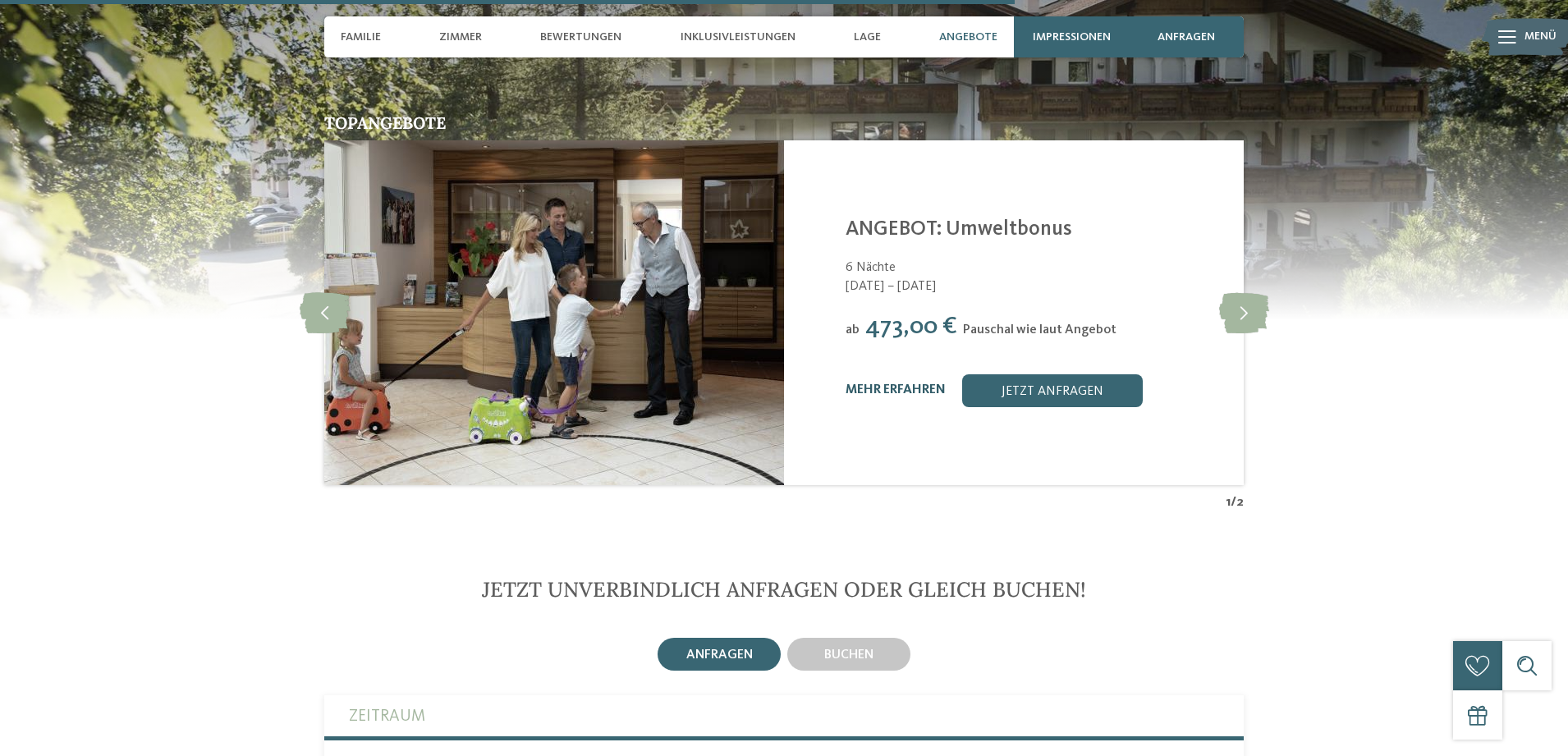
click at [898, 390] on link "mehr erfahren" at bounding box center [896, 390] width 100 height 14
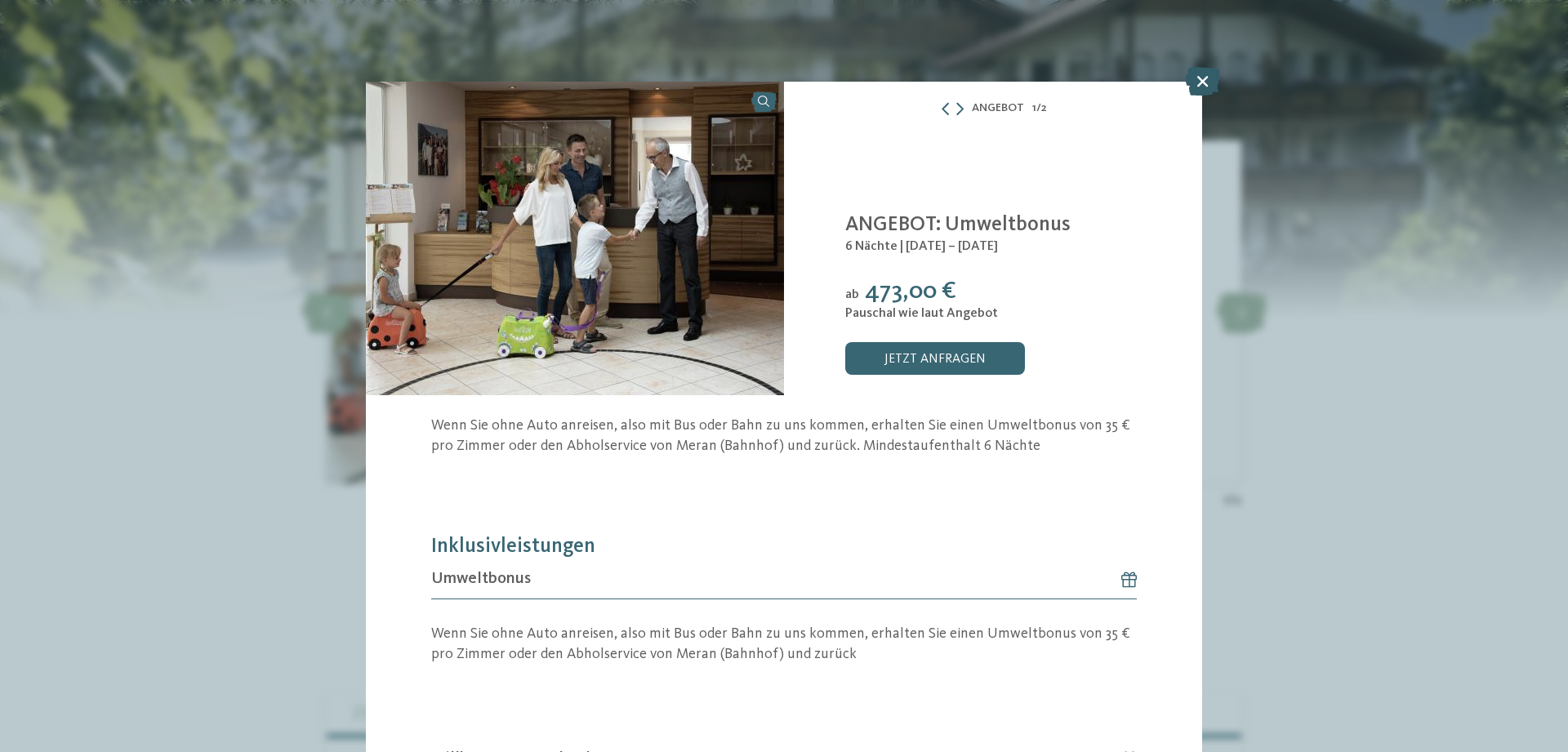
click at [1206, 75] on icon at bounding box center [1203, 82] width 35 height 29
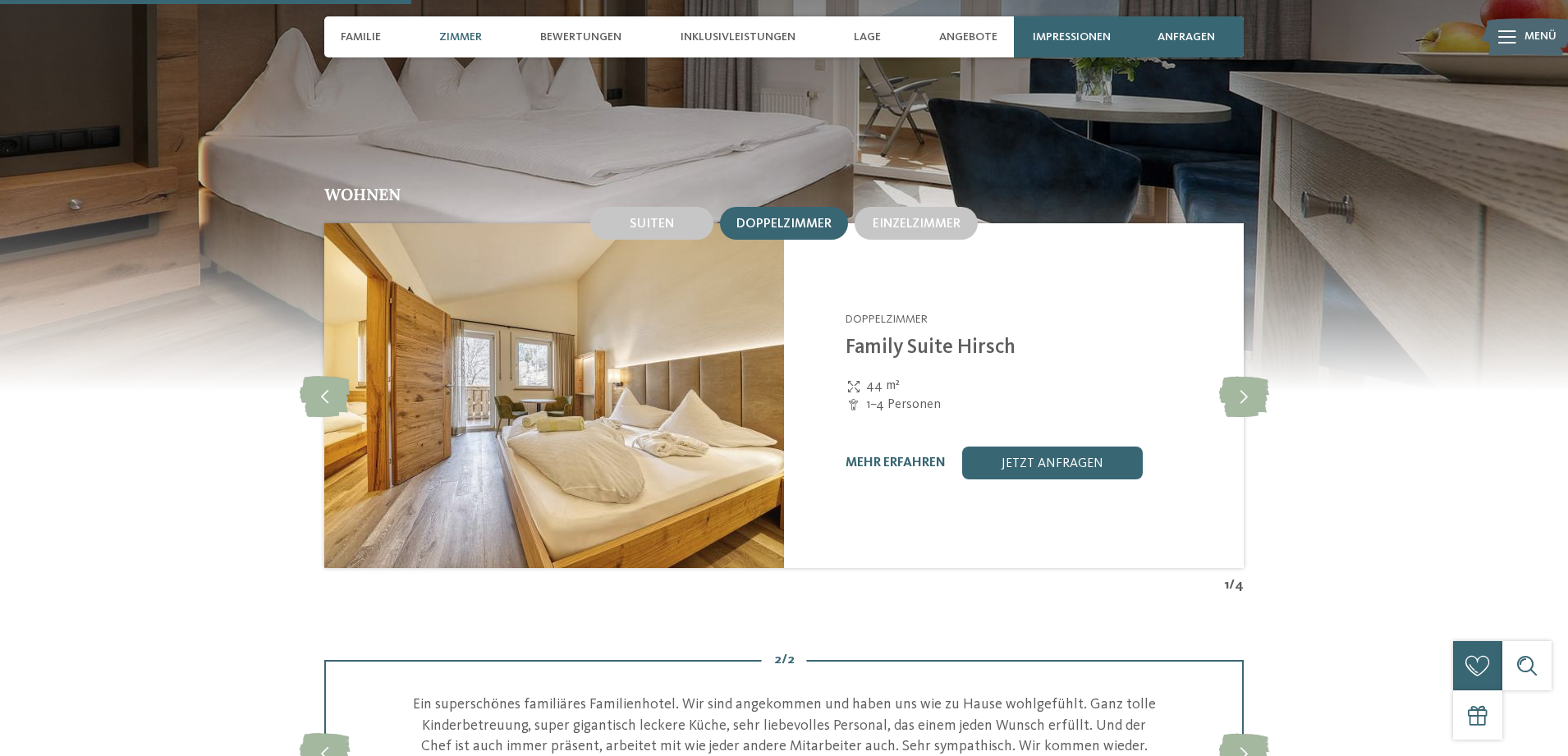
scroll to position [1422, 0]
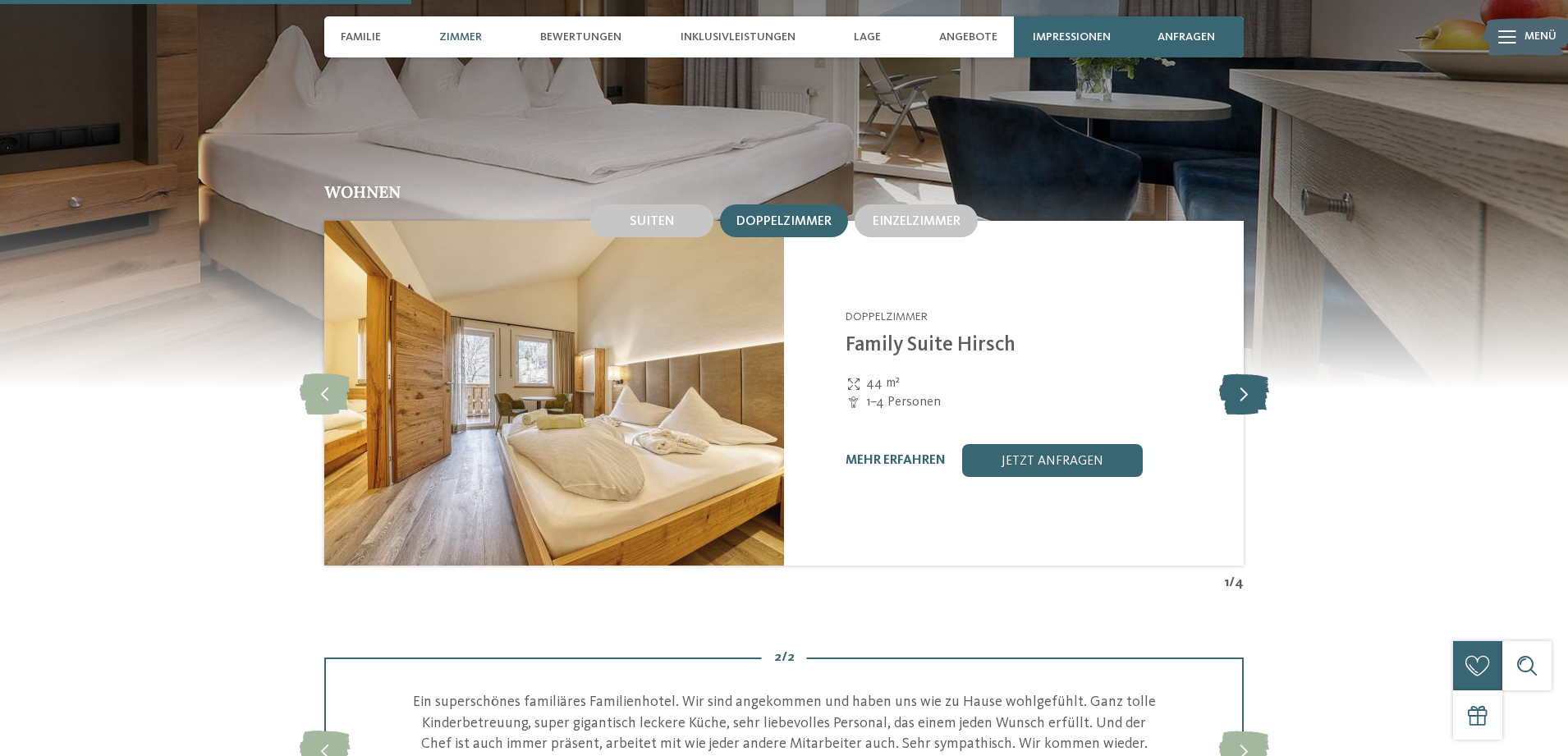
click at [1248, 397] on icon at bounding box center [1244, 393] width 50 height 41
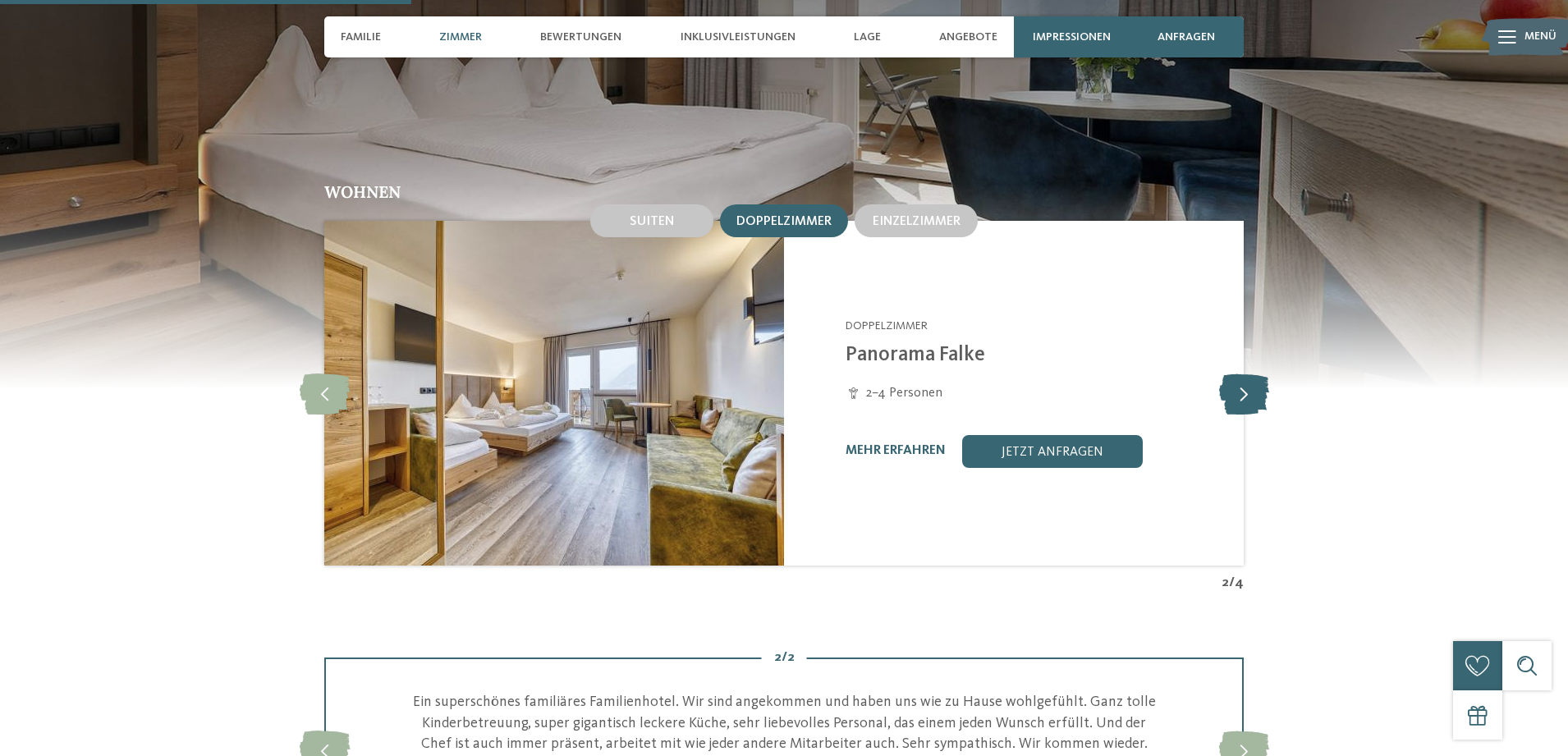
scroll to position [1422, 1]
click at [1248, 397] on icon at bounding box center [1244, 393] width 50 height 41
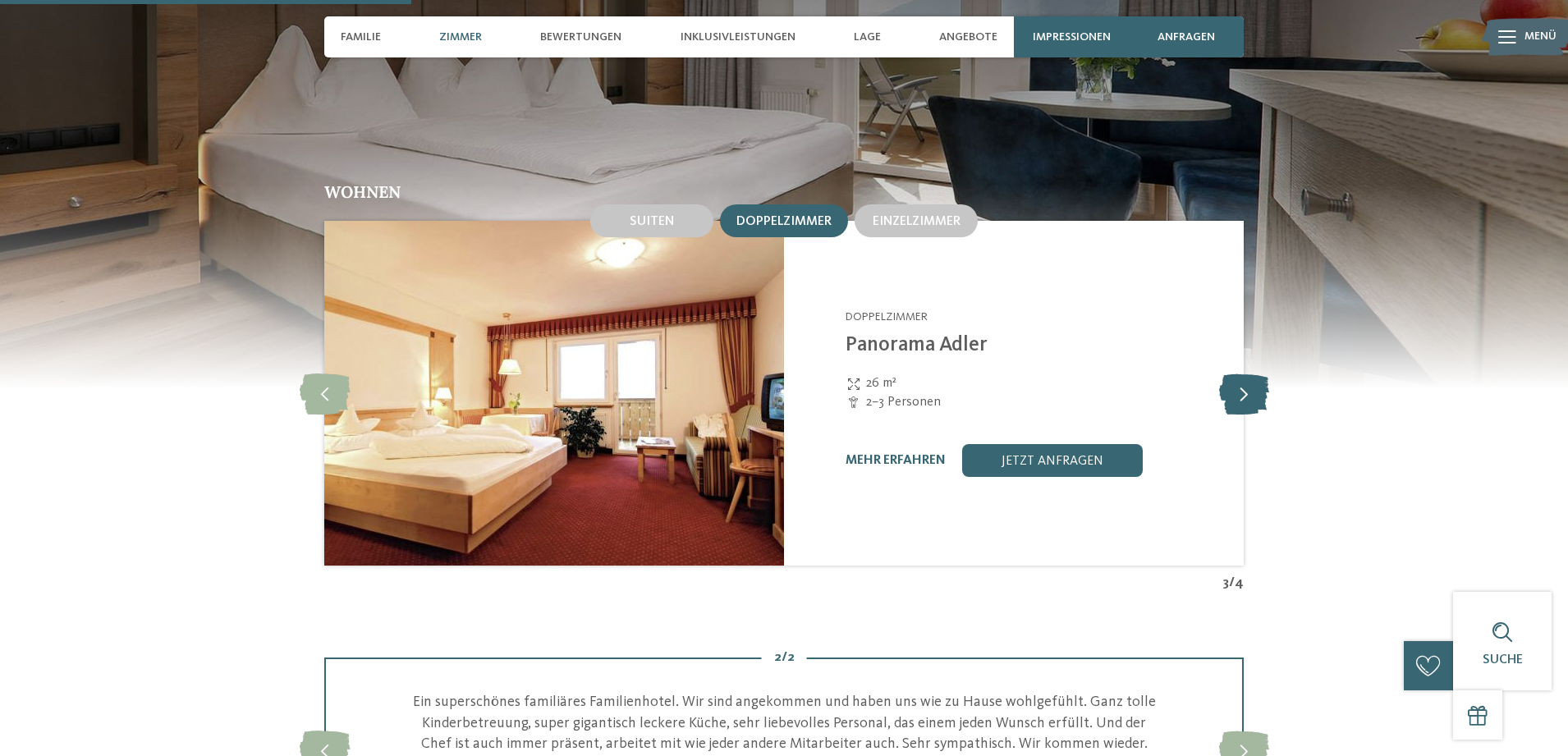
click at [1248, 397] on icon at bounding box center [1244, 393] width 50 height 41
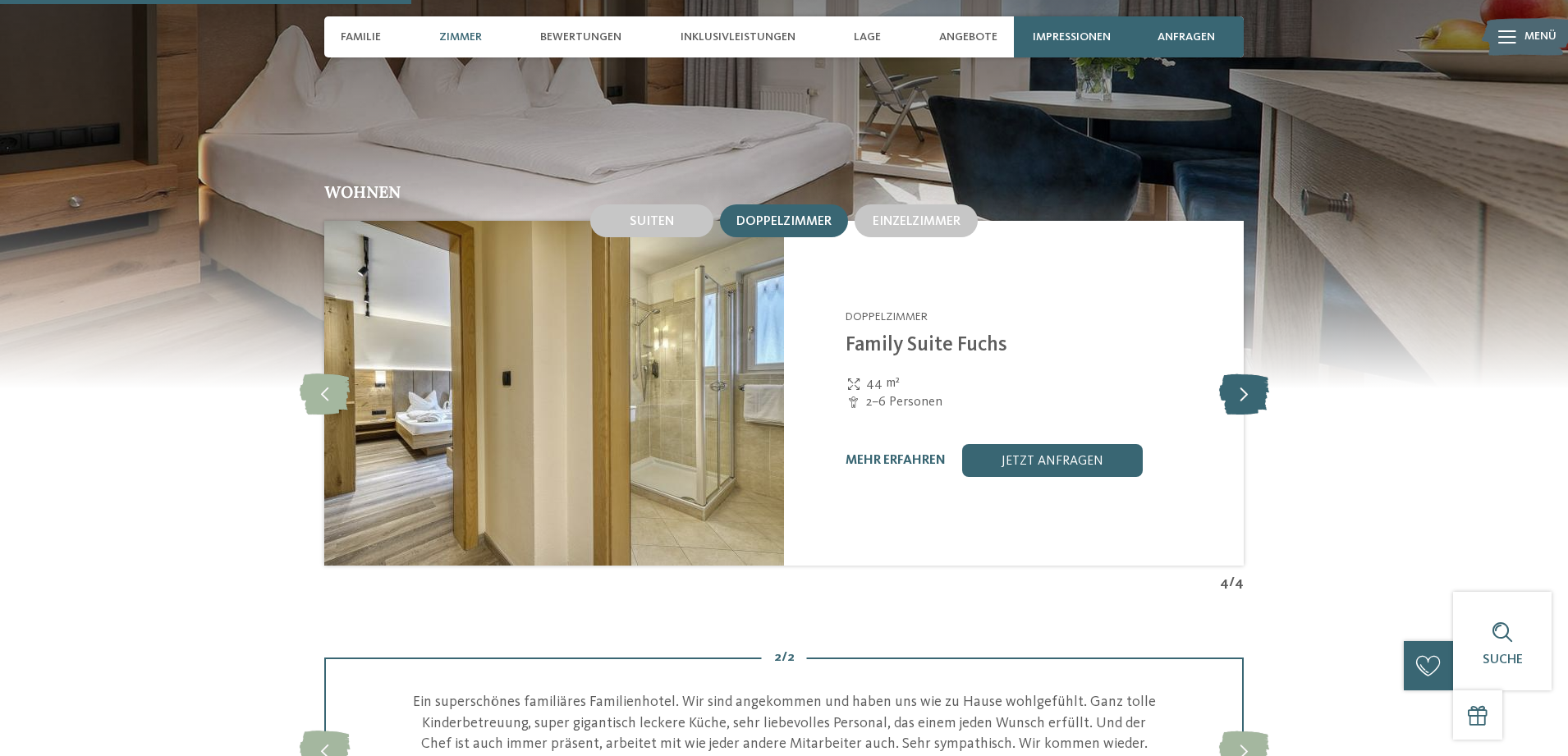
scroll to position [1422, 0]
click at [1248, 397] on icon at bounding box center [1244, 393] width 50 height 41
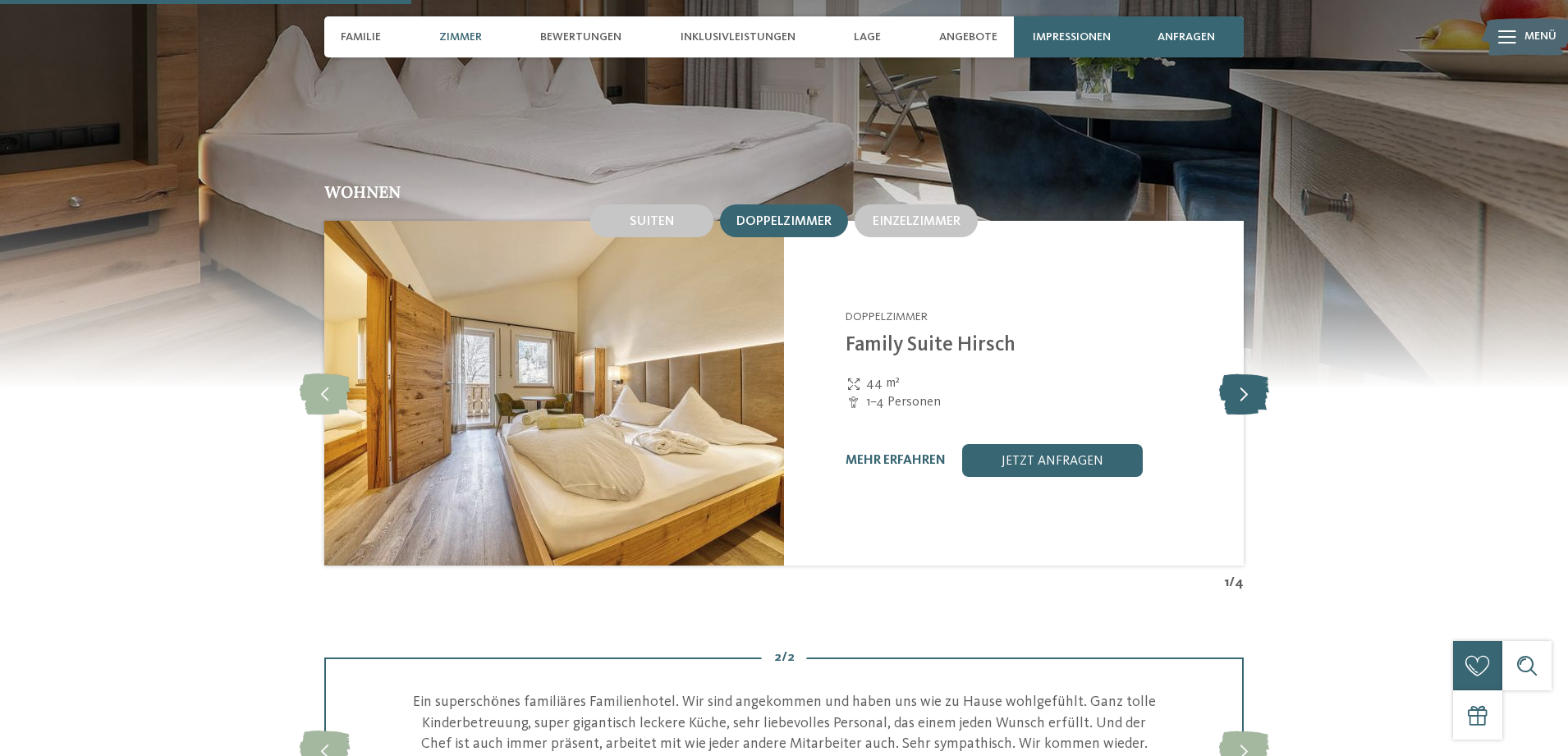
click at [1249, 397] on icon at bounding box center [1244, 393] width 50 height 41
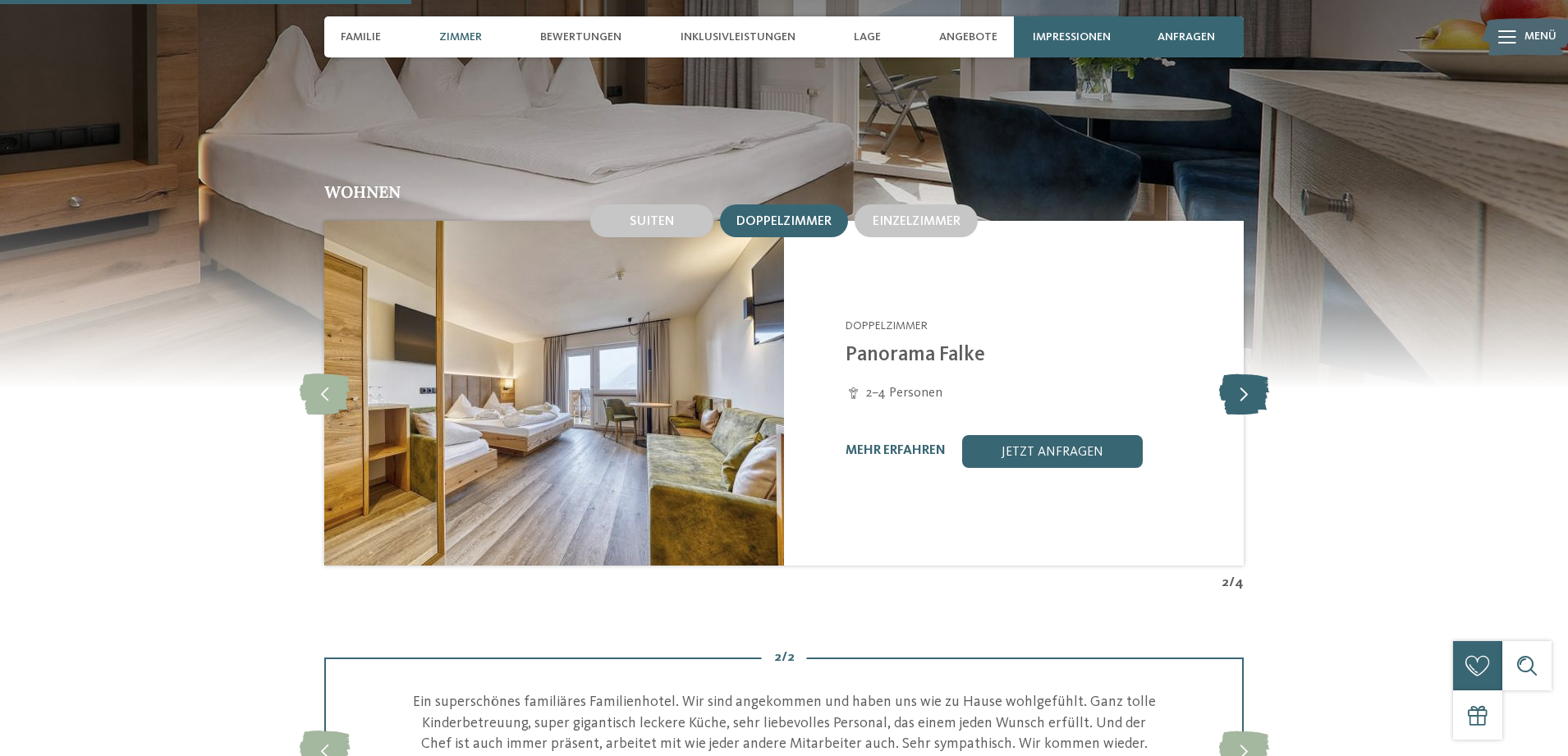
click at [1249, 397] on icon at bounding box center [1244, 393] width 50 height 41
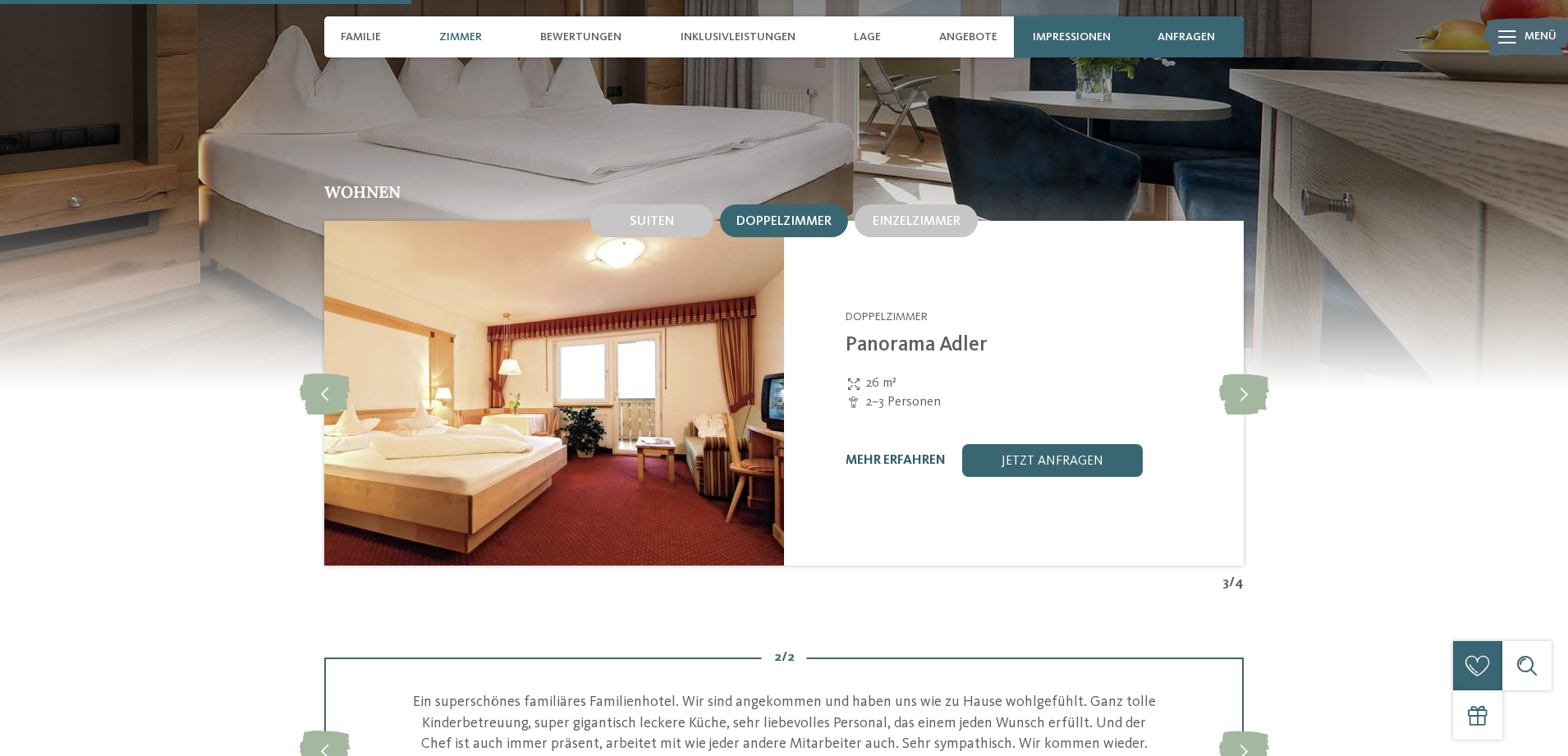
click at [896, 455] on link "mehr erfahren" at bounding box center [896, 461] width 100 height 14
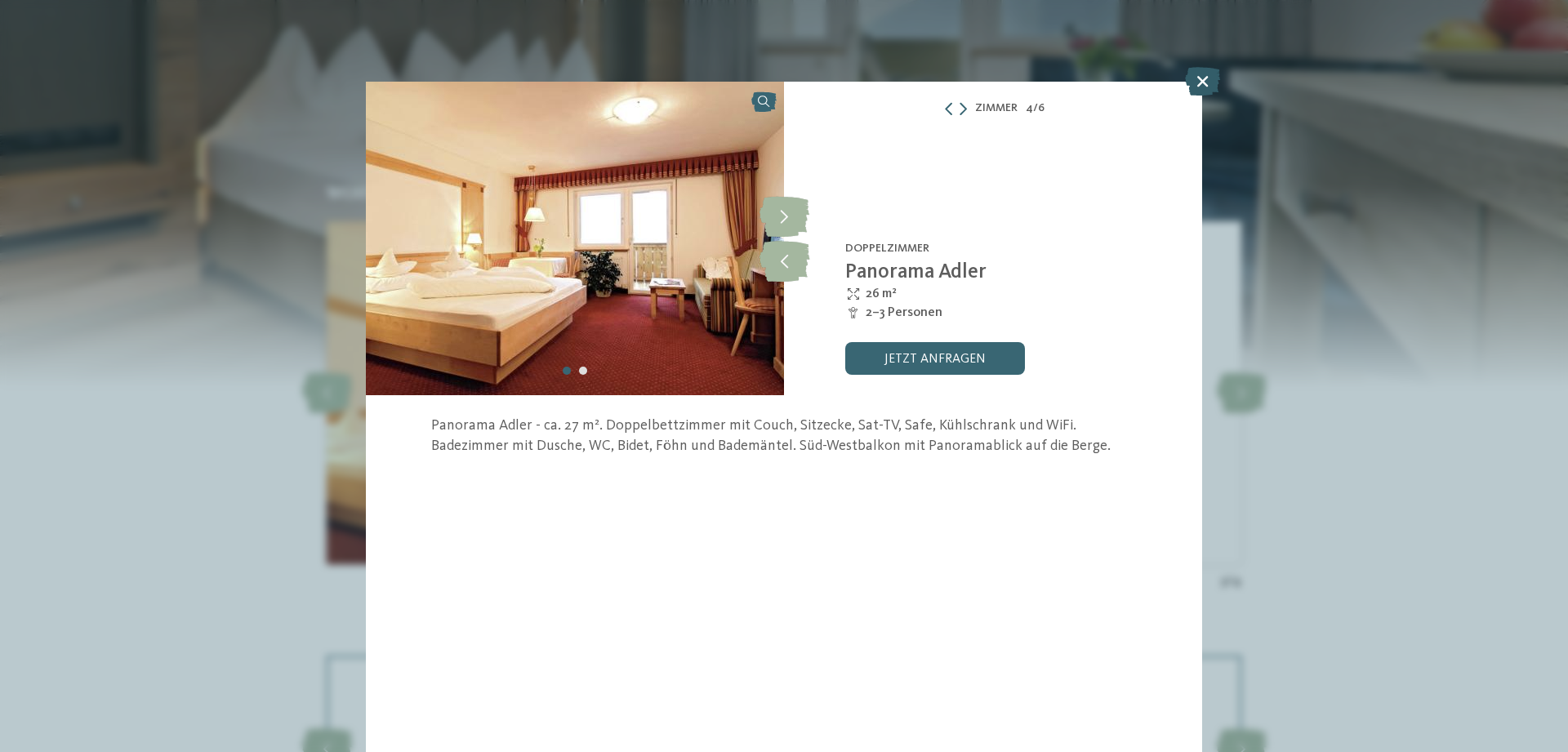
click at [1196, 78] on icon at bounding box center [1203, 82] width 35 height 29
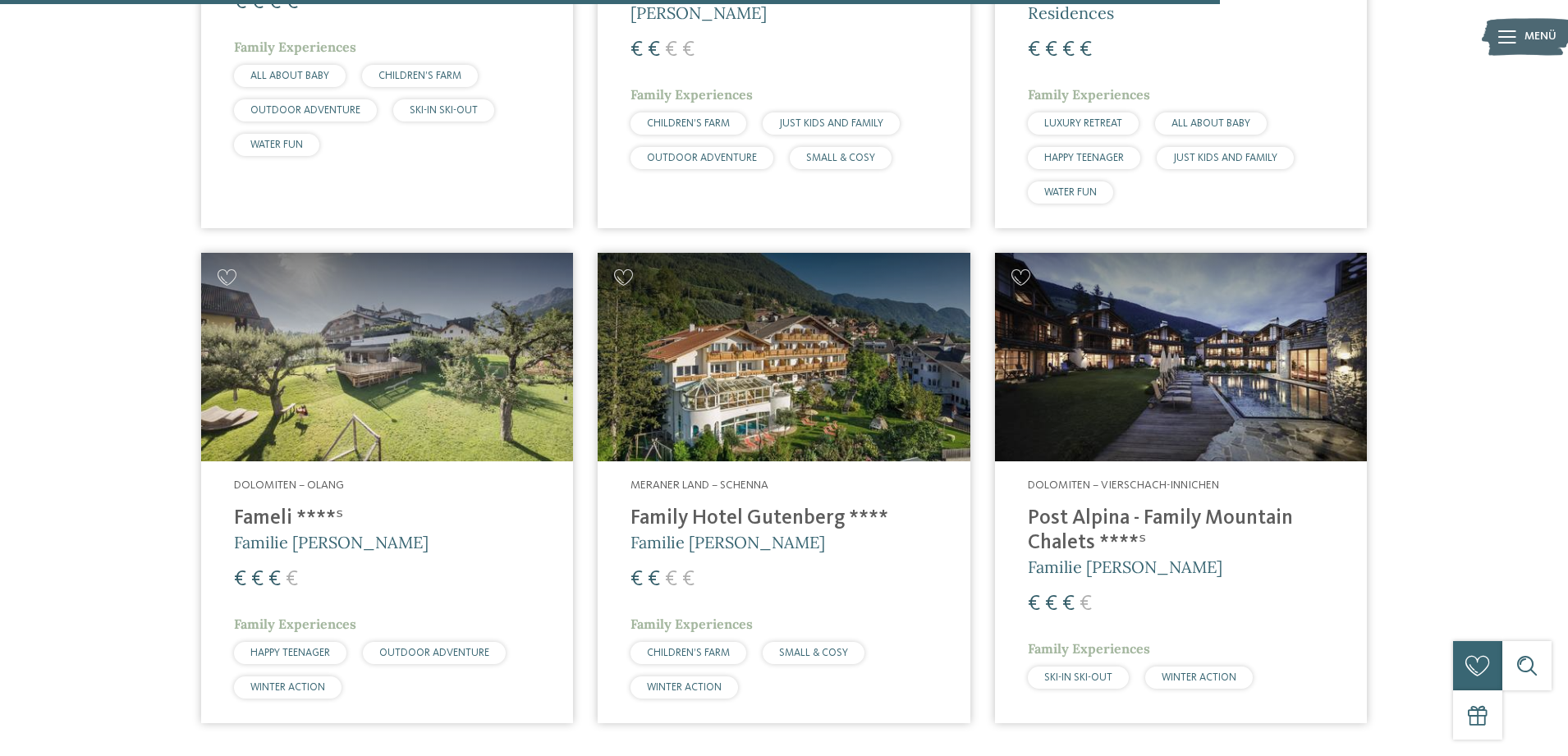
scroll to position [3120, 0]
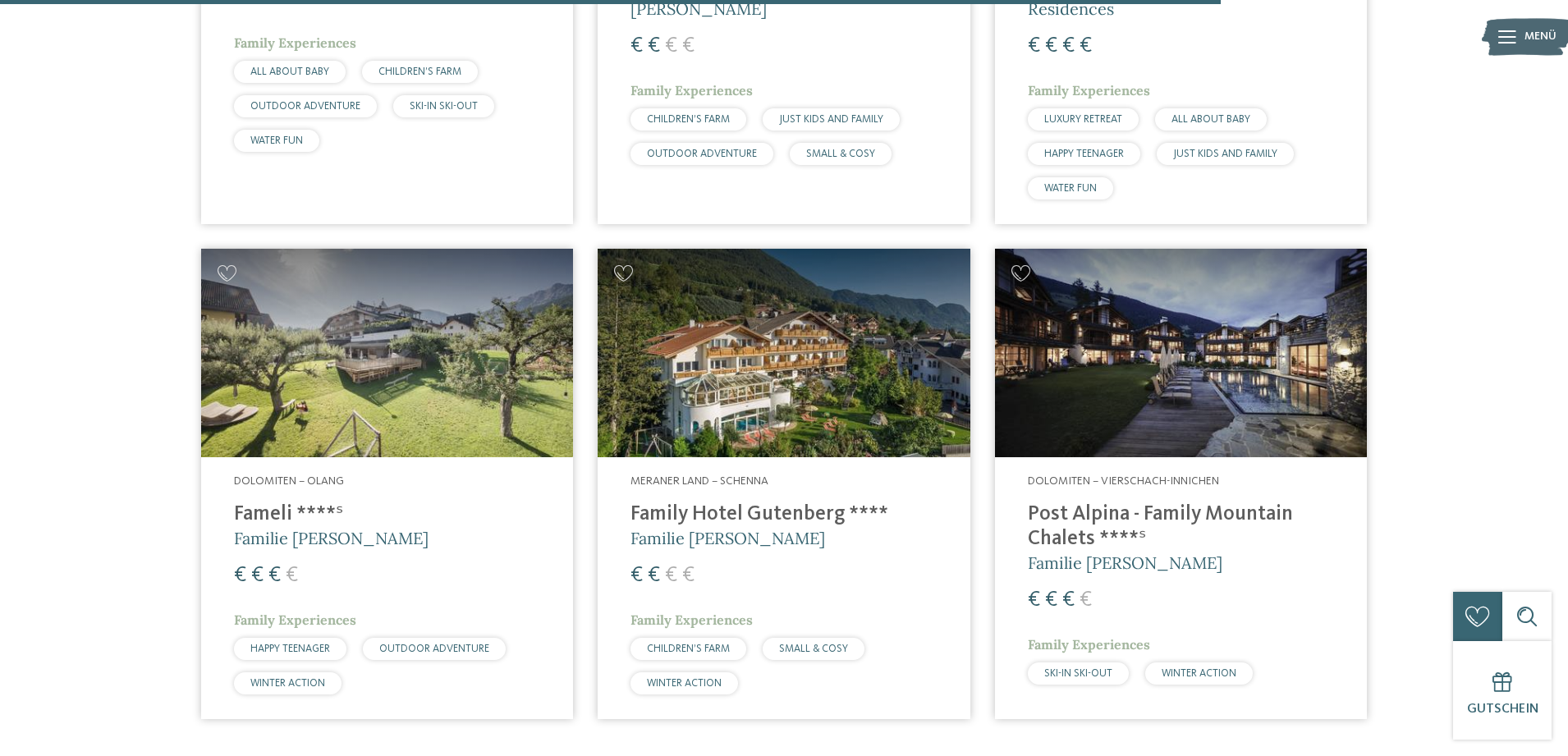
click at [1113, 373] on img at bounding box center [1181, 353] width 372 height 210
